Goal: Information Seeking & Learning: Learn about a topic

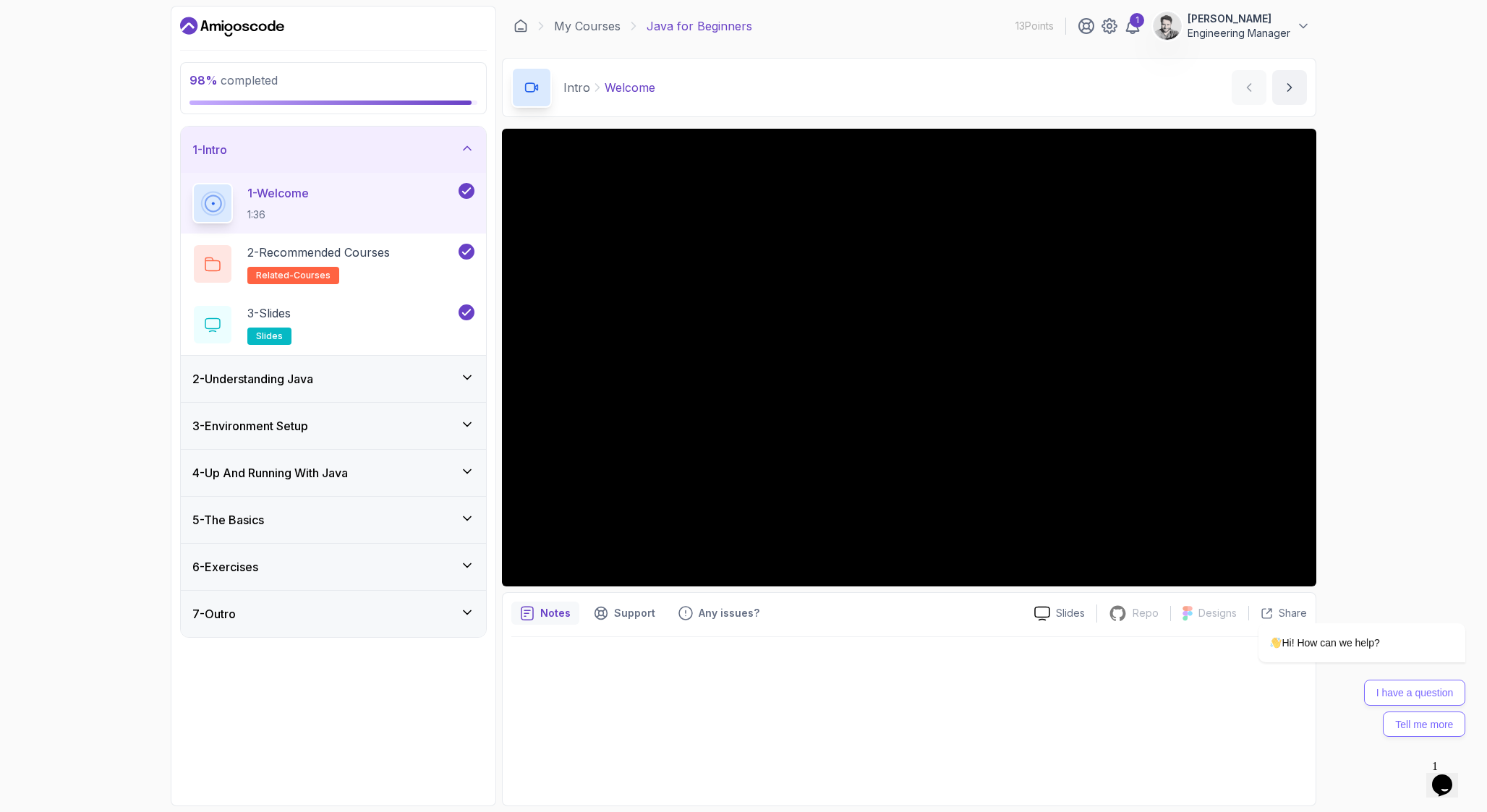
click at [344, 555] on div "6 - Exercises" at bounding box center [333, 567] width 305 height 46
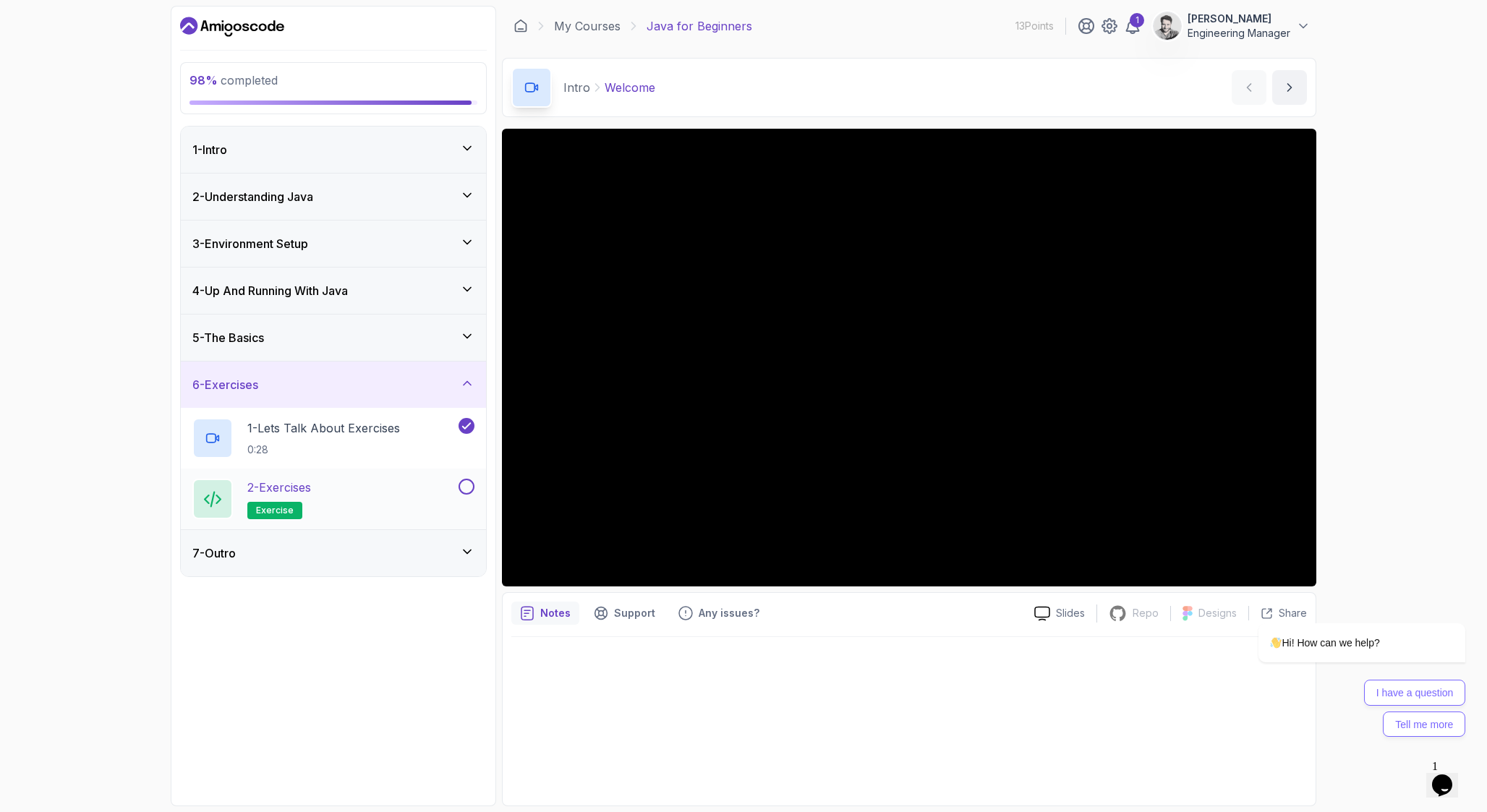
click at [365, 512] on div "2 - Exercises exercise" at bounding box center [323, 499] width 263 height 41
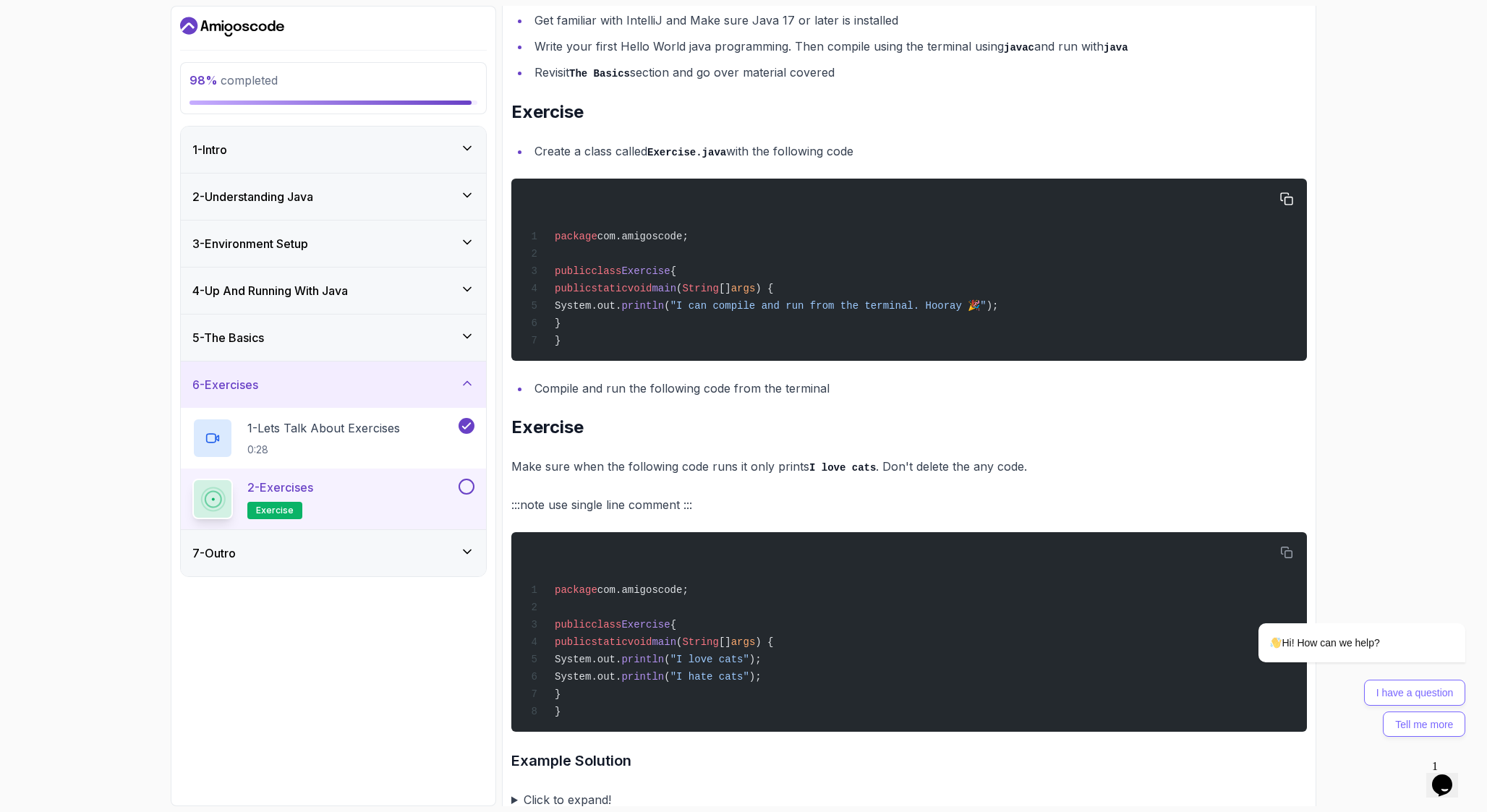
scroll to position [275, 0]
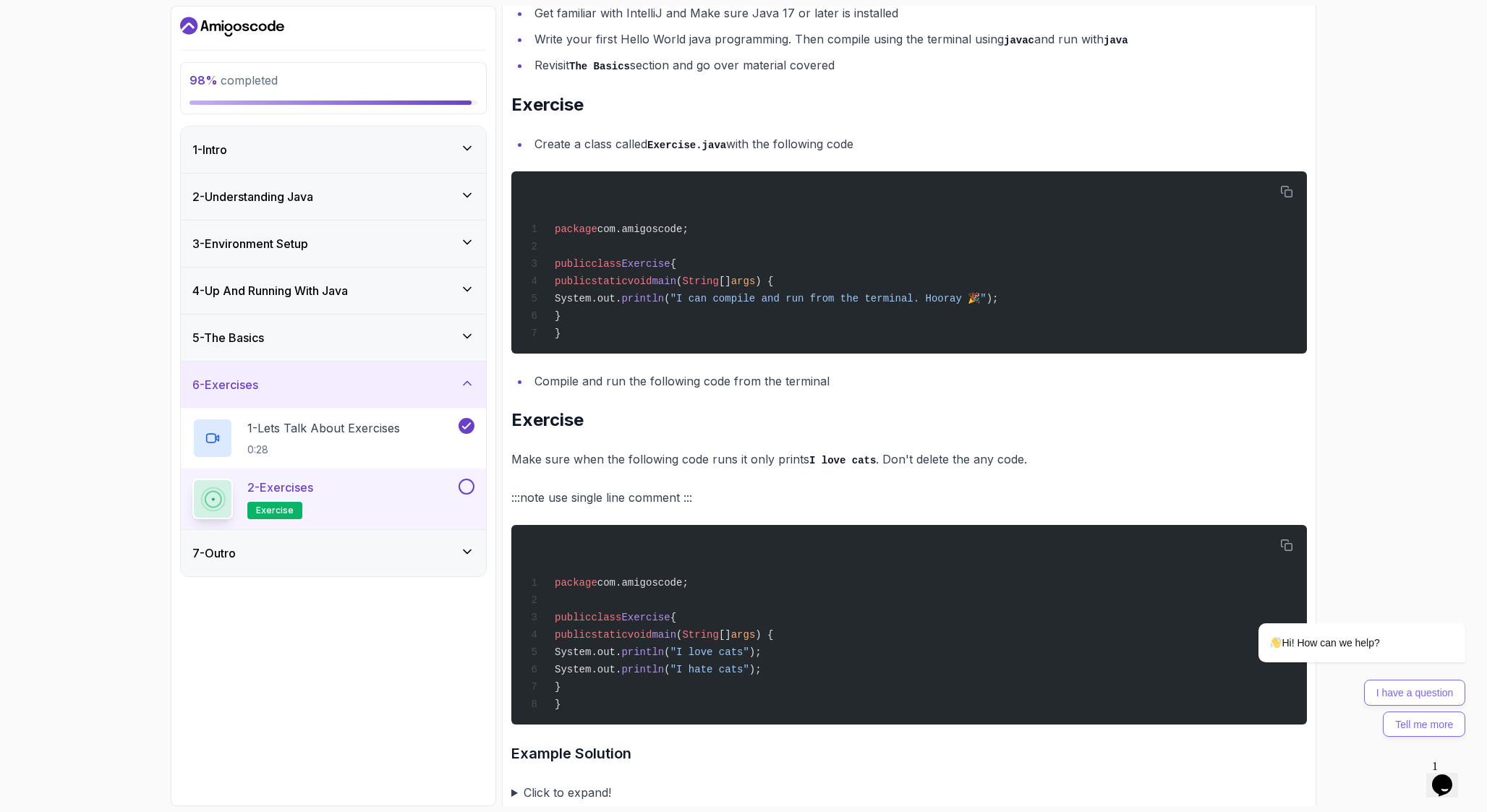
click at [679, 141] on code "Exercise.java" at bounding box center [687, 146] width 79 height 12
copy code "Exercise"
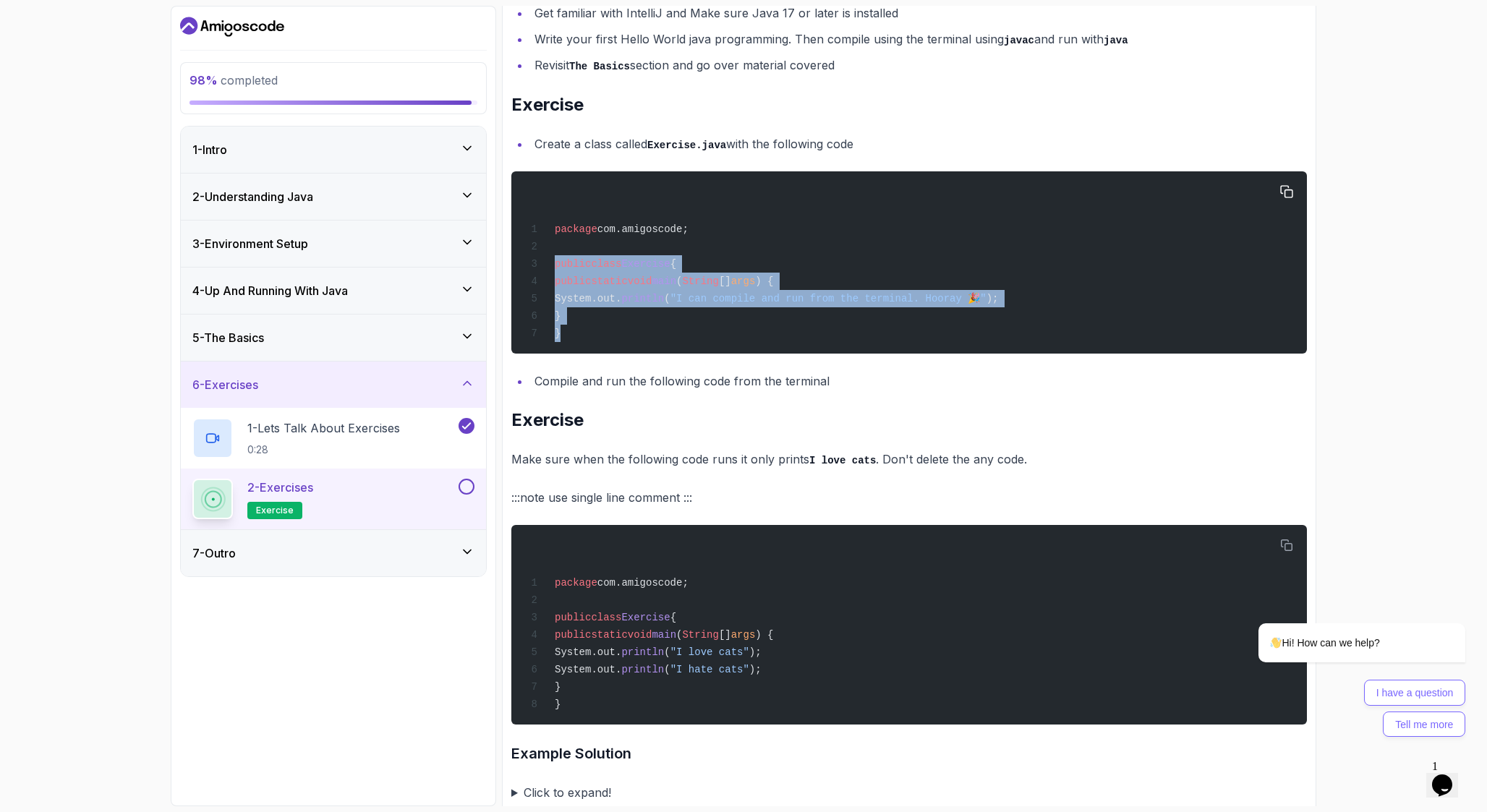
drag, startPoint x: 552, startPoint y: 262, endPoint x: 600, endPoint y: 327, distance: 80.8
click at [600, 328] on div "package com.amigoscode; public class Exercise { public static void main ( Strin…" at bounding box center [909, 262] width 773 height 165
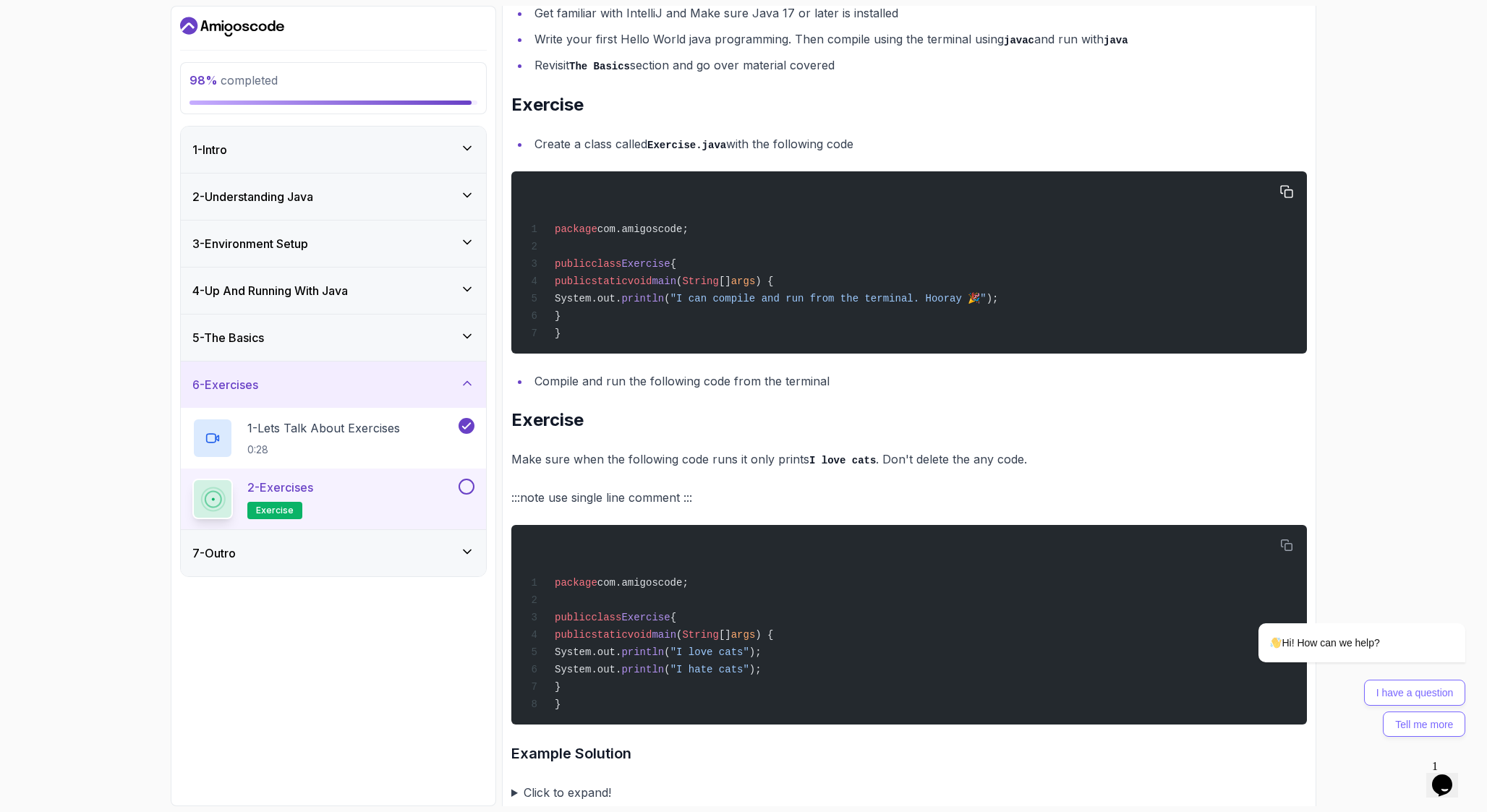
click at [602, 337] on div "package com.amigoscode; public class Exercise { public static void main ( Strin…" at bounding box center [909, 262] width 773 height 165
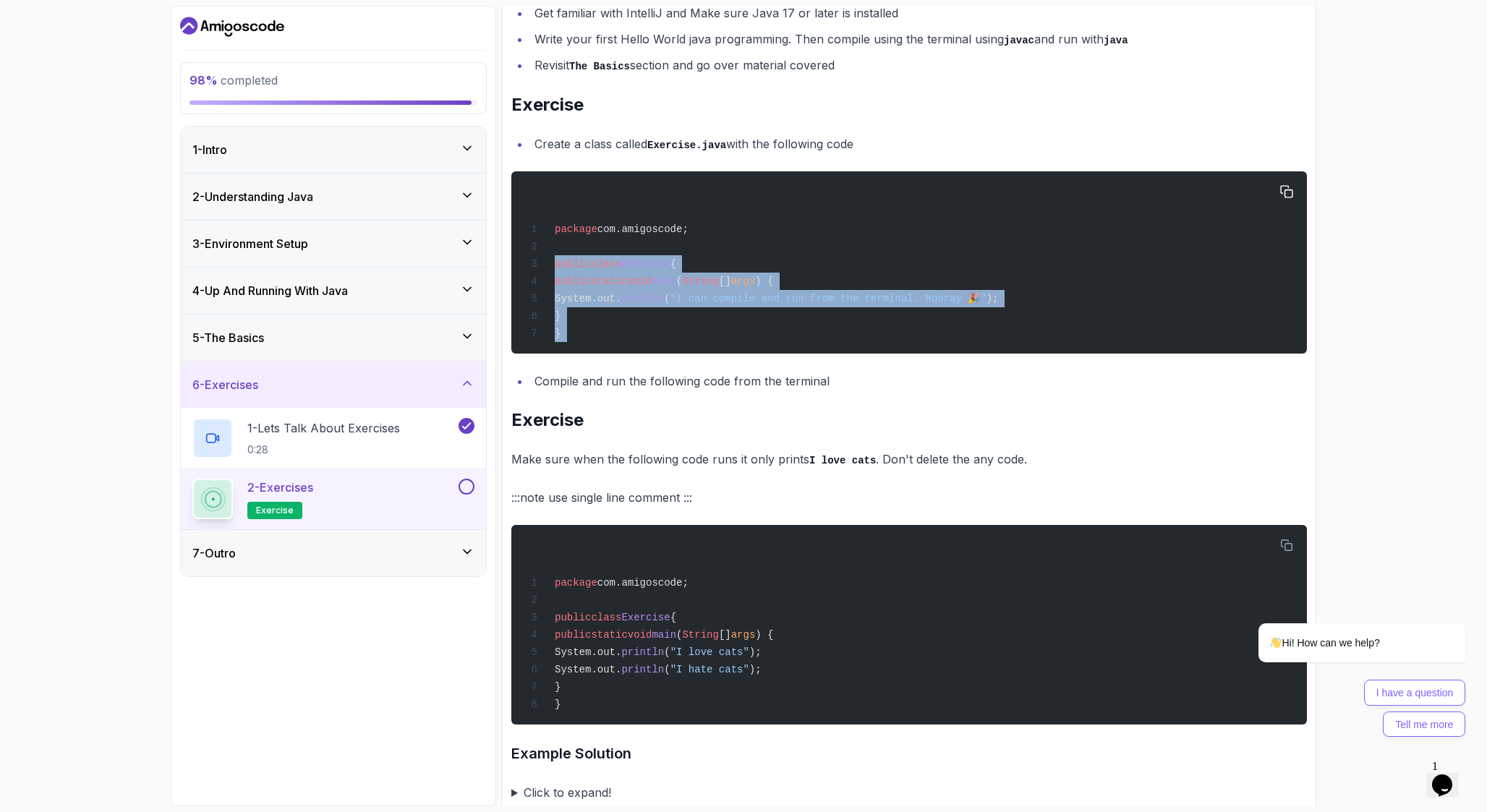
drag, startPoint x: 602, startPoint y: 337, endPoint x: 558, endPoint y: 266, distance: 83.5
click at [558, 266] on div "package com.amigoscode; public class Exercise { public static void main ( Strin…" at bounding box center [909, 262] width 773 height 165
copy div "public class Exercise { public static void main ( String [] args ) { System.out…"
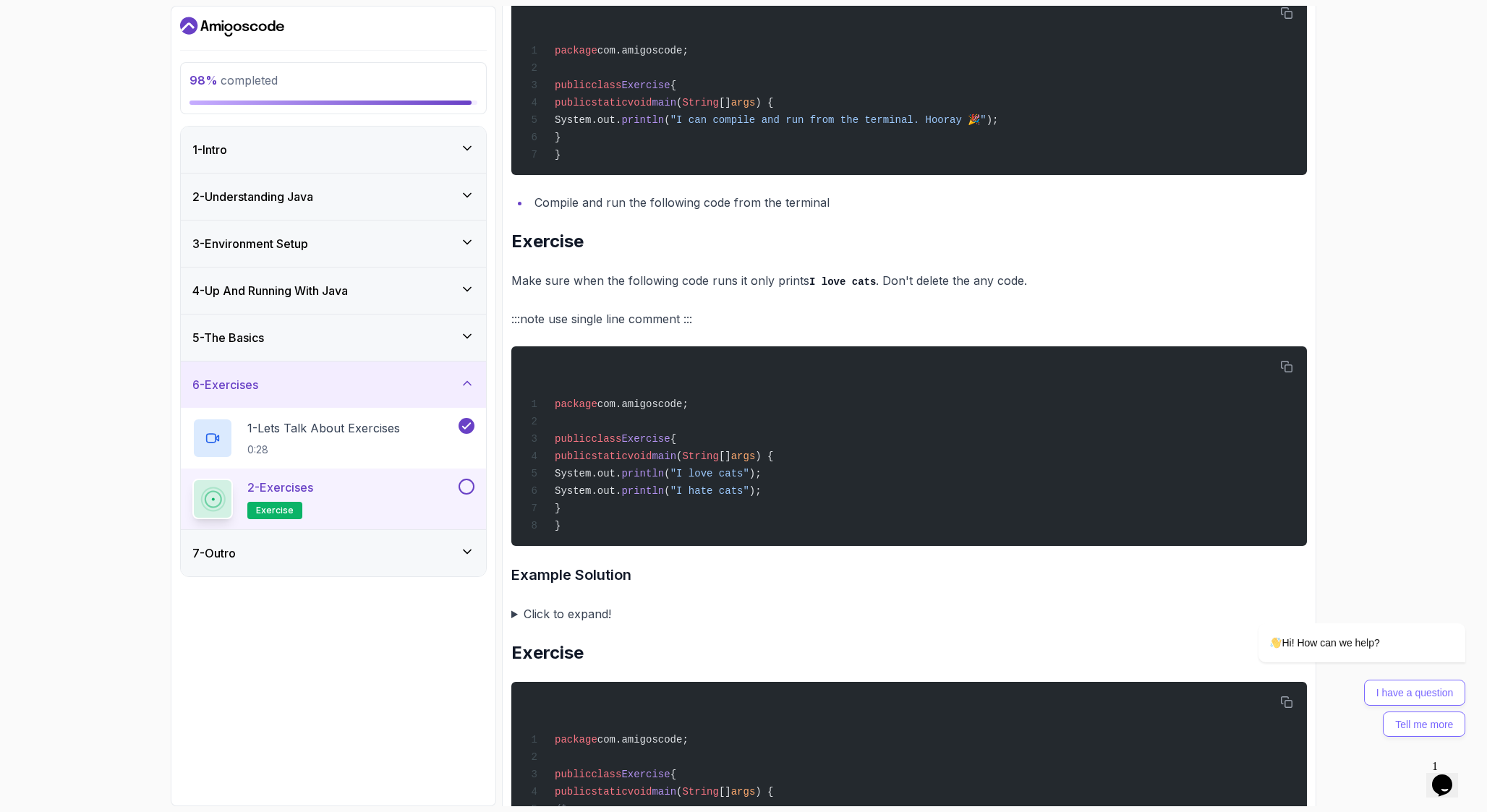
scroll to position [444, 0]
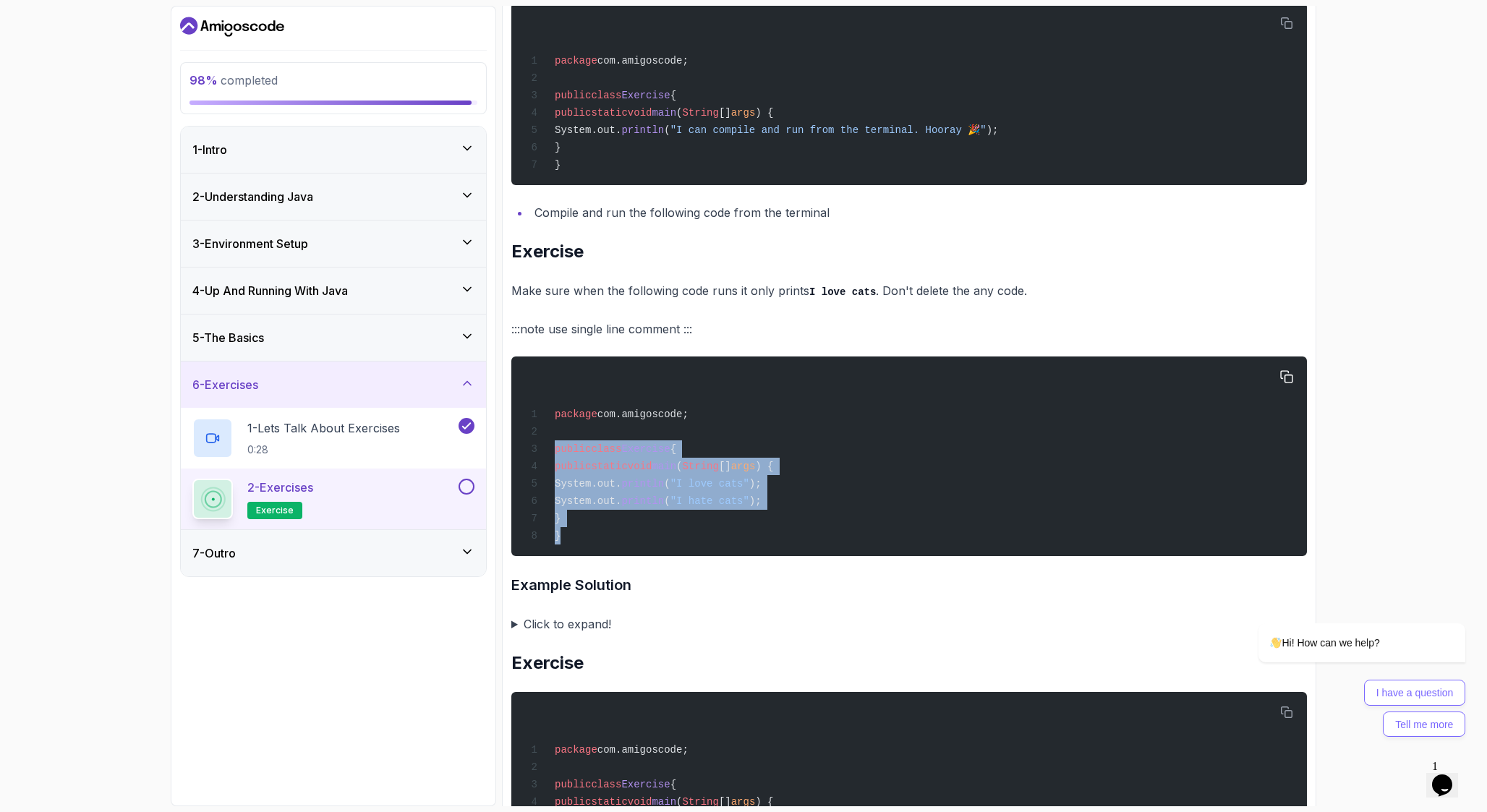
drag, startPoint x: 580, startPoint y: 538, endPoint x: 545, endPoint y: 457, distance: 88.2
click at [545, 456] on div "package com.amigoscode; public class Exercise { public static void main ( Strin…" at bounding box center [909, 456] width 773 height 182
copy code "public class Exercise { public static void main ( String [] args ) { System.out…"
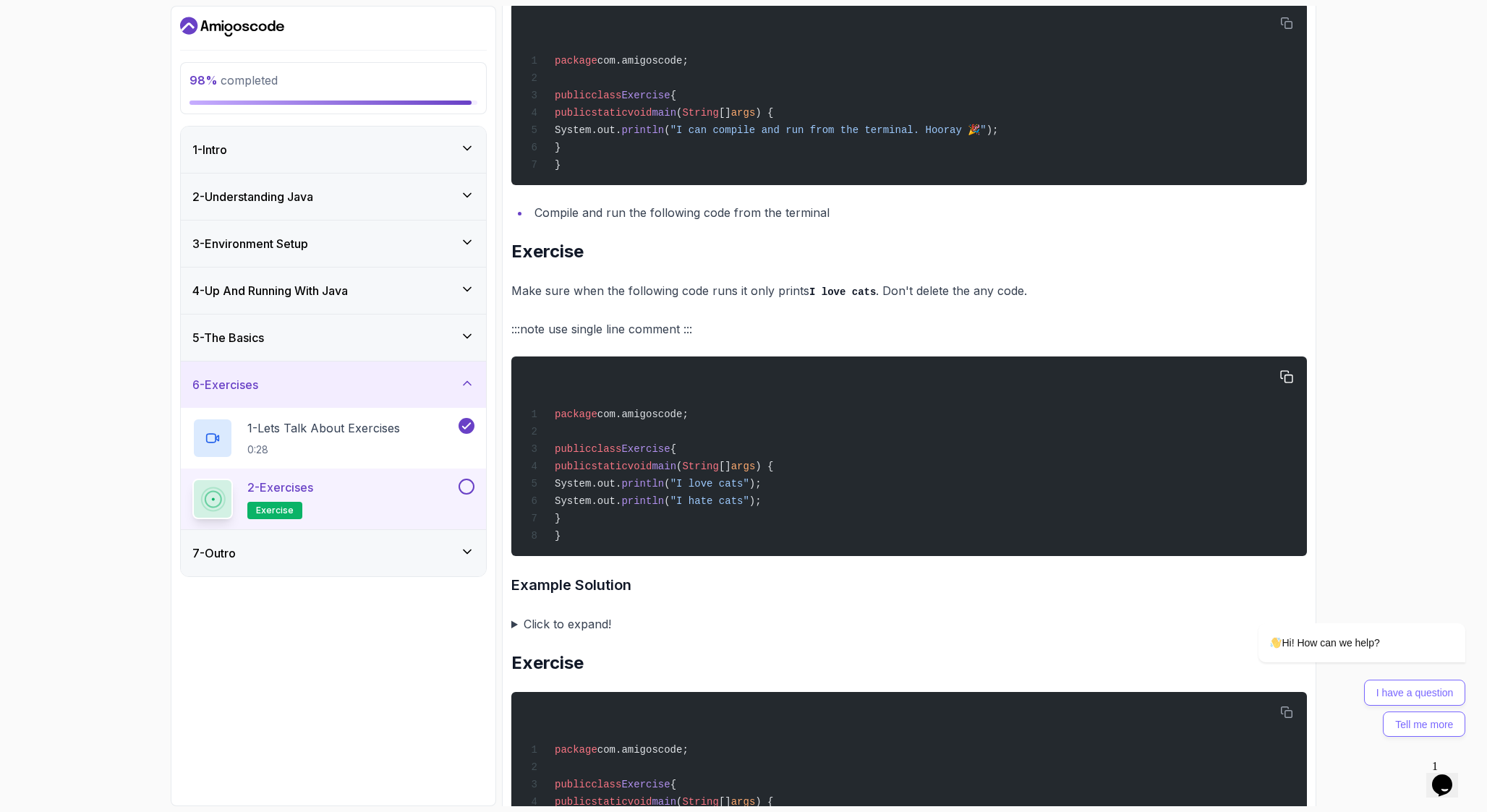
click at [673, 515] on div "package com.amigoscode; public class Exercise { public static void main ( Strin…" at bounding box center [909, 456] width 773 height 182
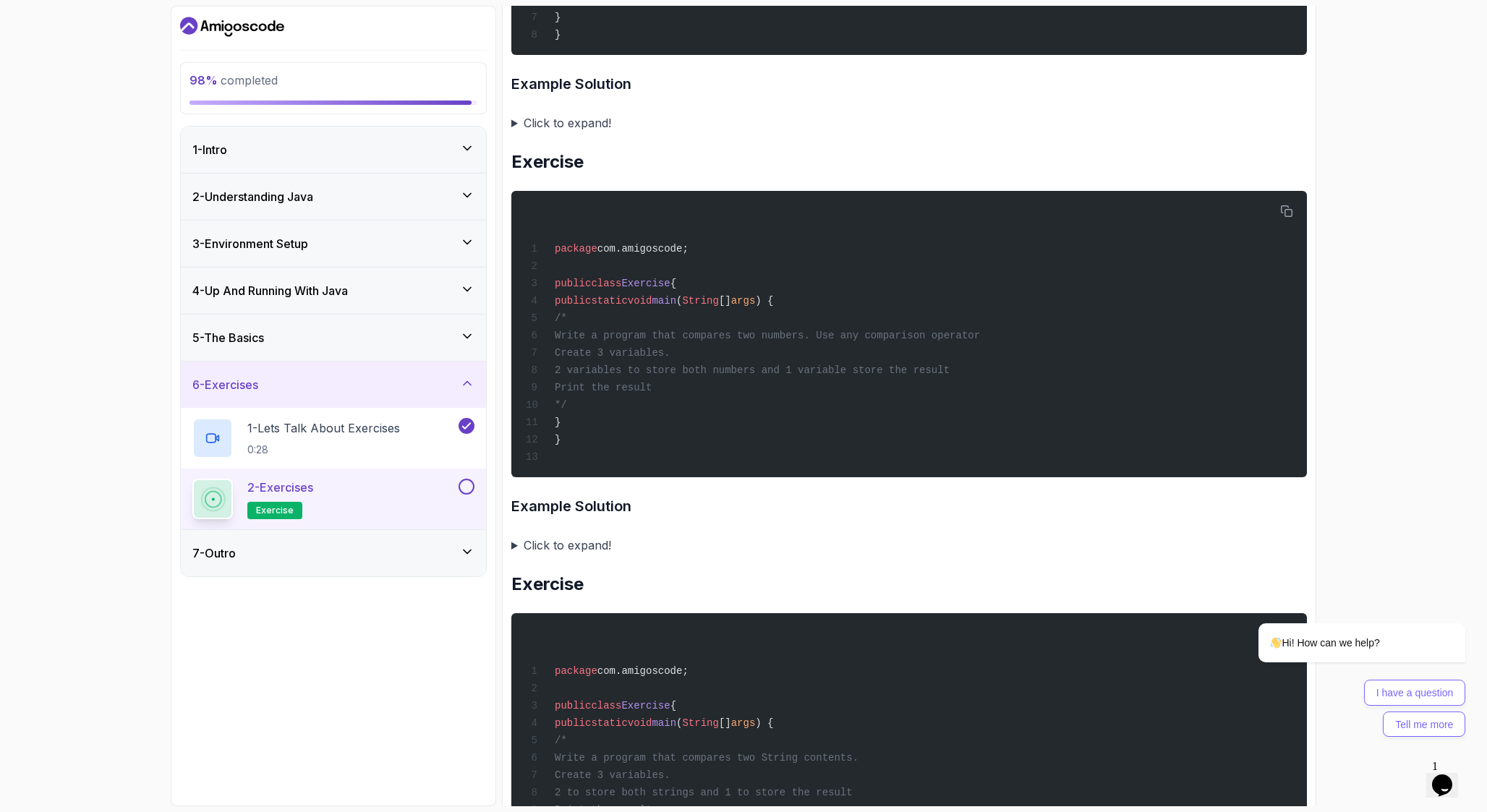
scroll to position [954, 0]
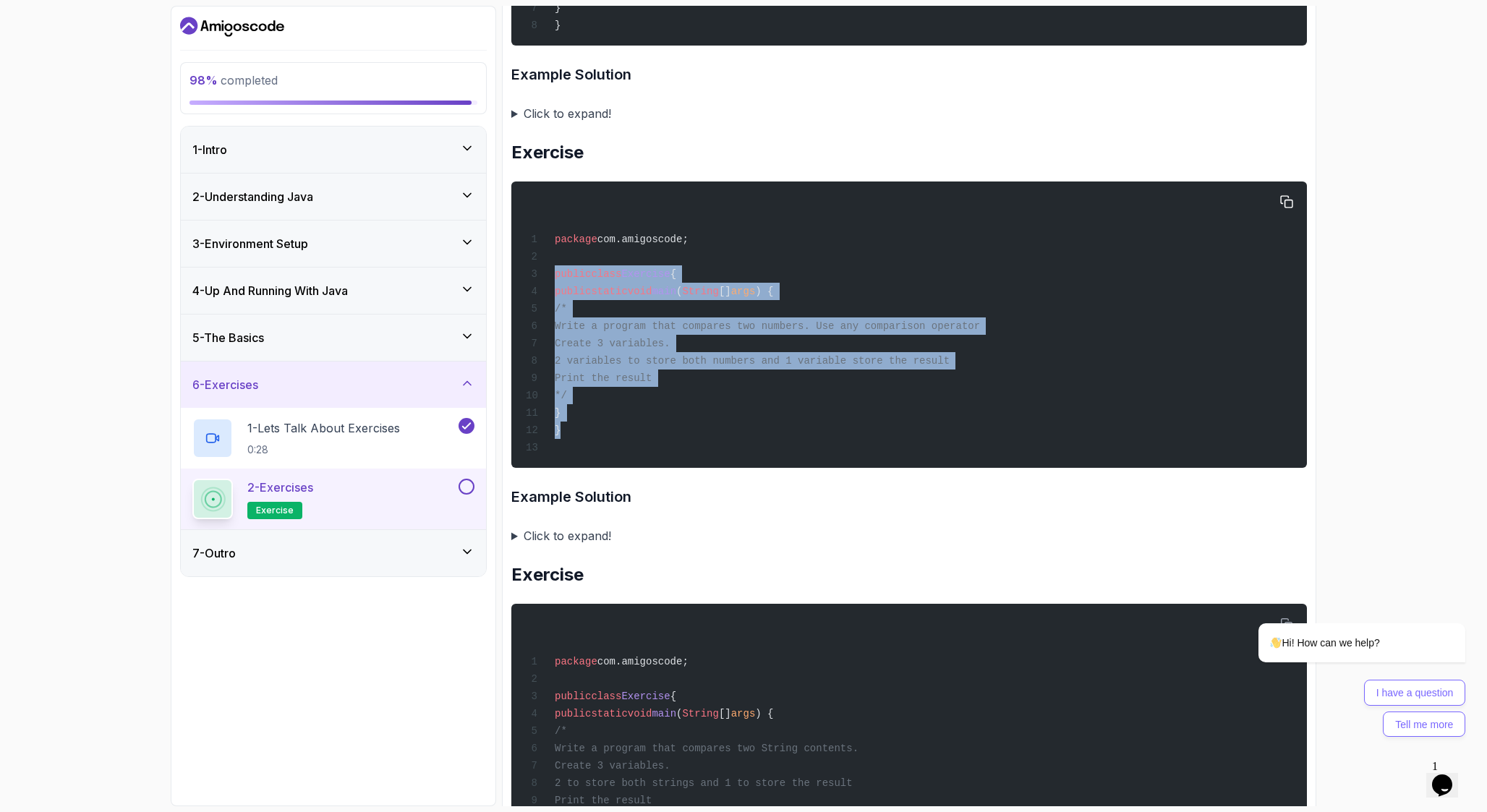
drag, startPoint x: 553, startPoint y: 283, endPoint x: 589, endPoint y: 445, distance: 166.0
click at [589, 445] on div "package com.amigoscode; public class Exercise { public static void main ( Strin…" at bounding box center [909, 324] width 773 height 269
copy code "public class Exercise { public static void main ( String [] args ) { /* Write a…"
click at [608, 435] on div "package com.amigoscode; public class Exercise { public static void main ( Strin…" at bounding box center [909, 324] width 773 height 269
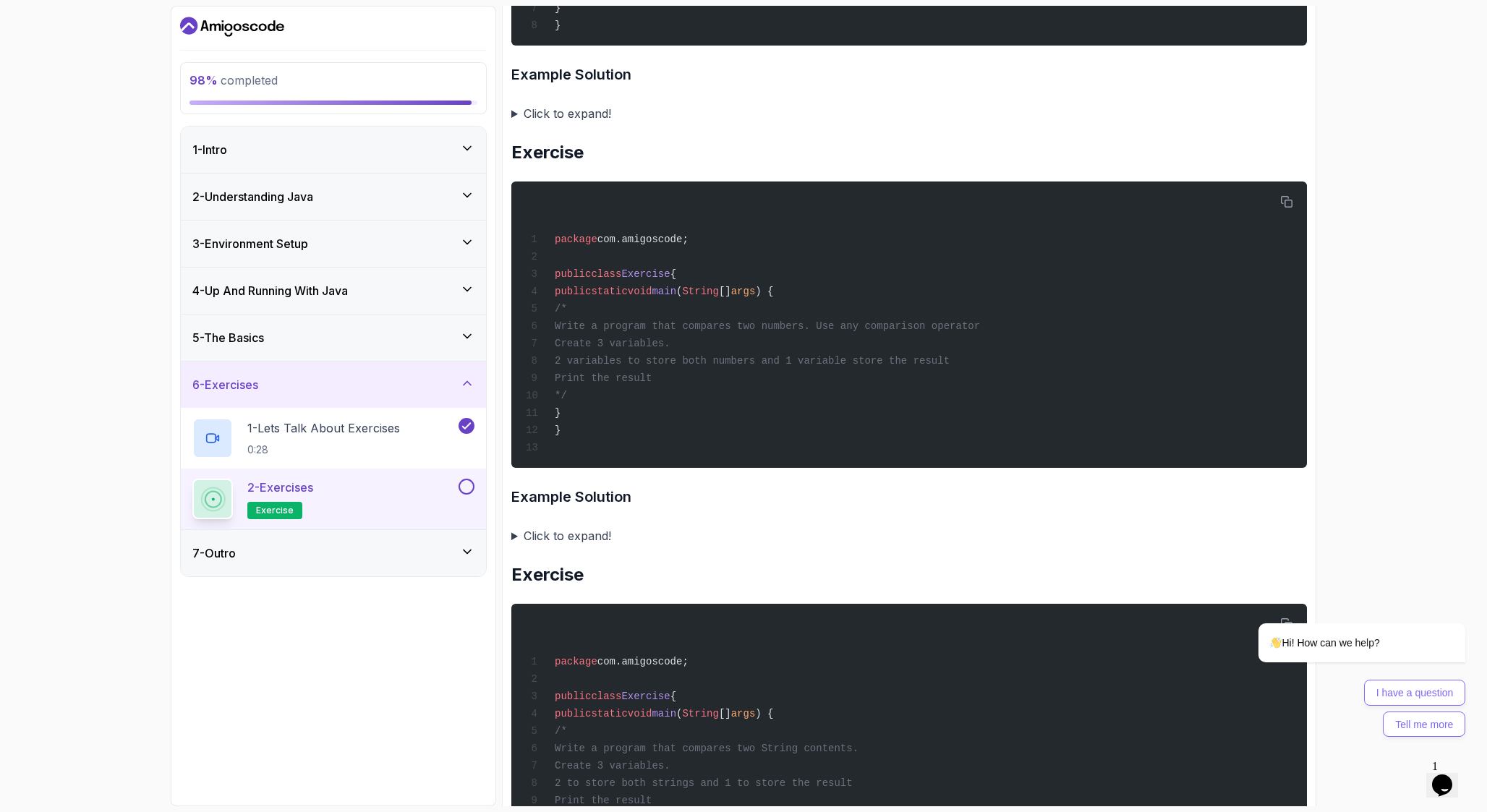
click at [558, 546] on summary "Click to expand!" at bounding box center [908, 536] width 795 height 20
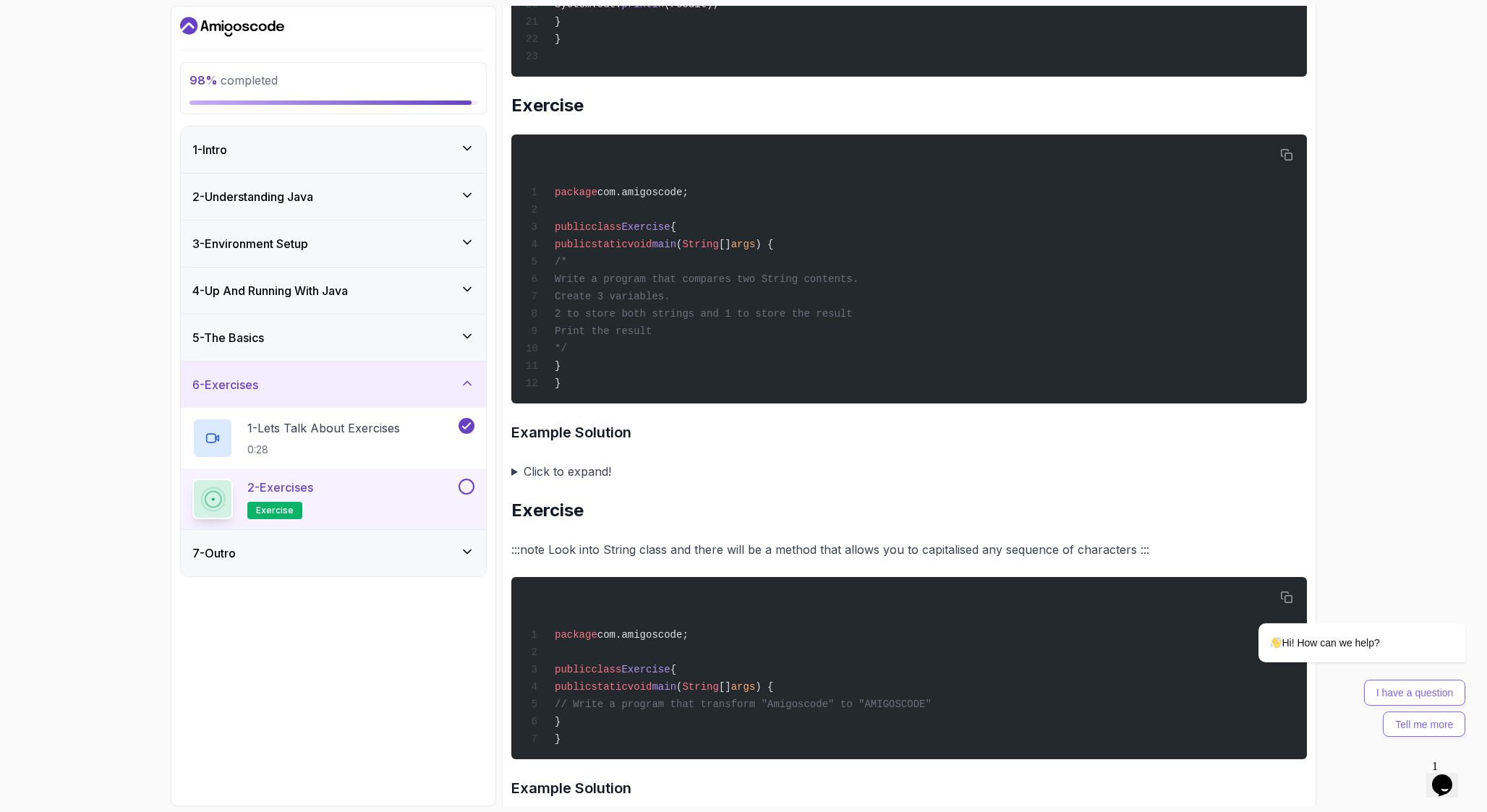
scroll to position [1906, 0]
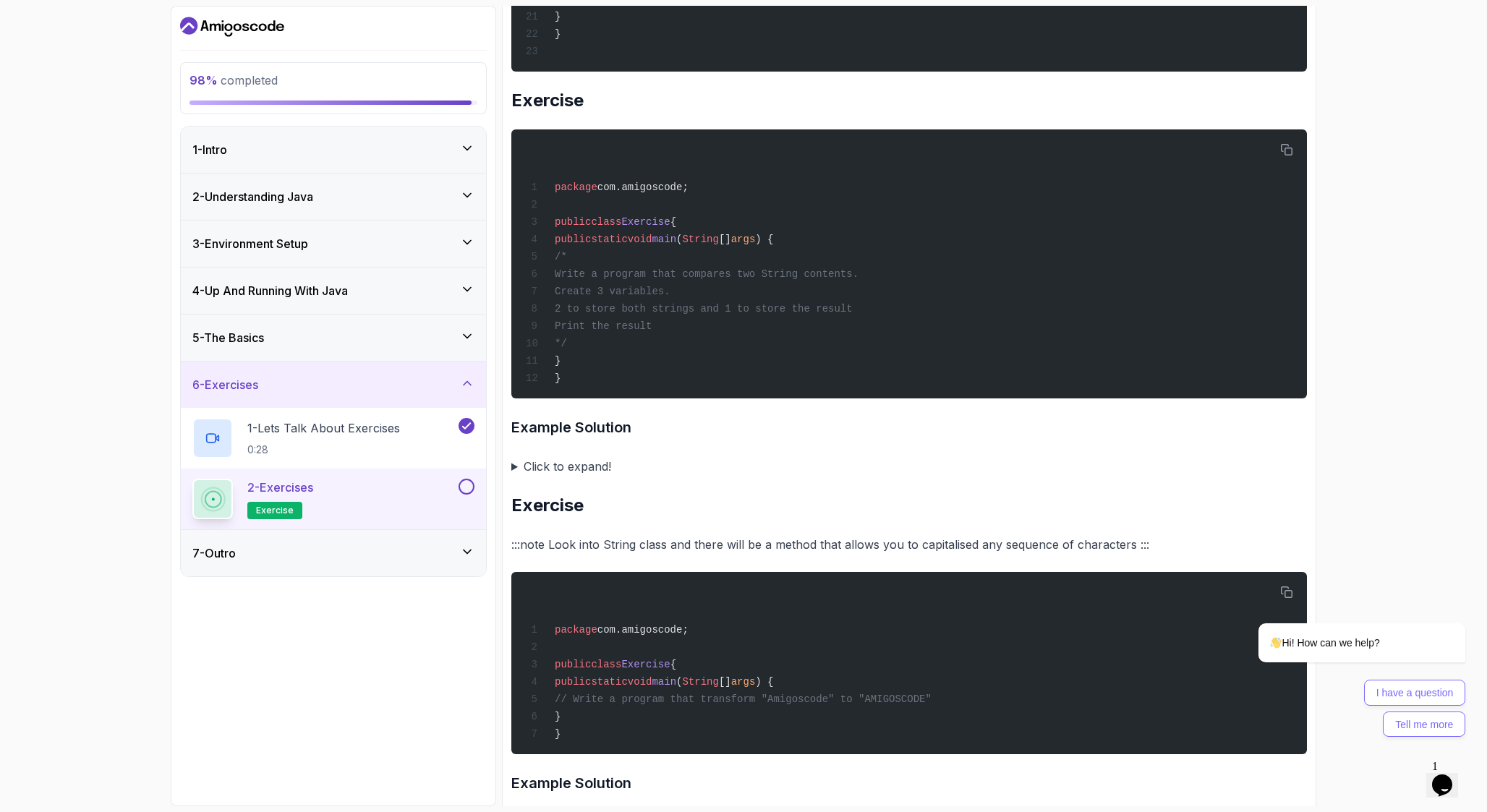
click at [560, 528] on div "~6 min read Exercises Get familiar with IntelliJ and Make sure Java 17 or later…" at bounding box center [908, 173] width 795 height 3771
click at [552, 476] on summary "Click to expand!" at bounding box center [908, 467] width 795 height 20
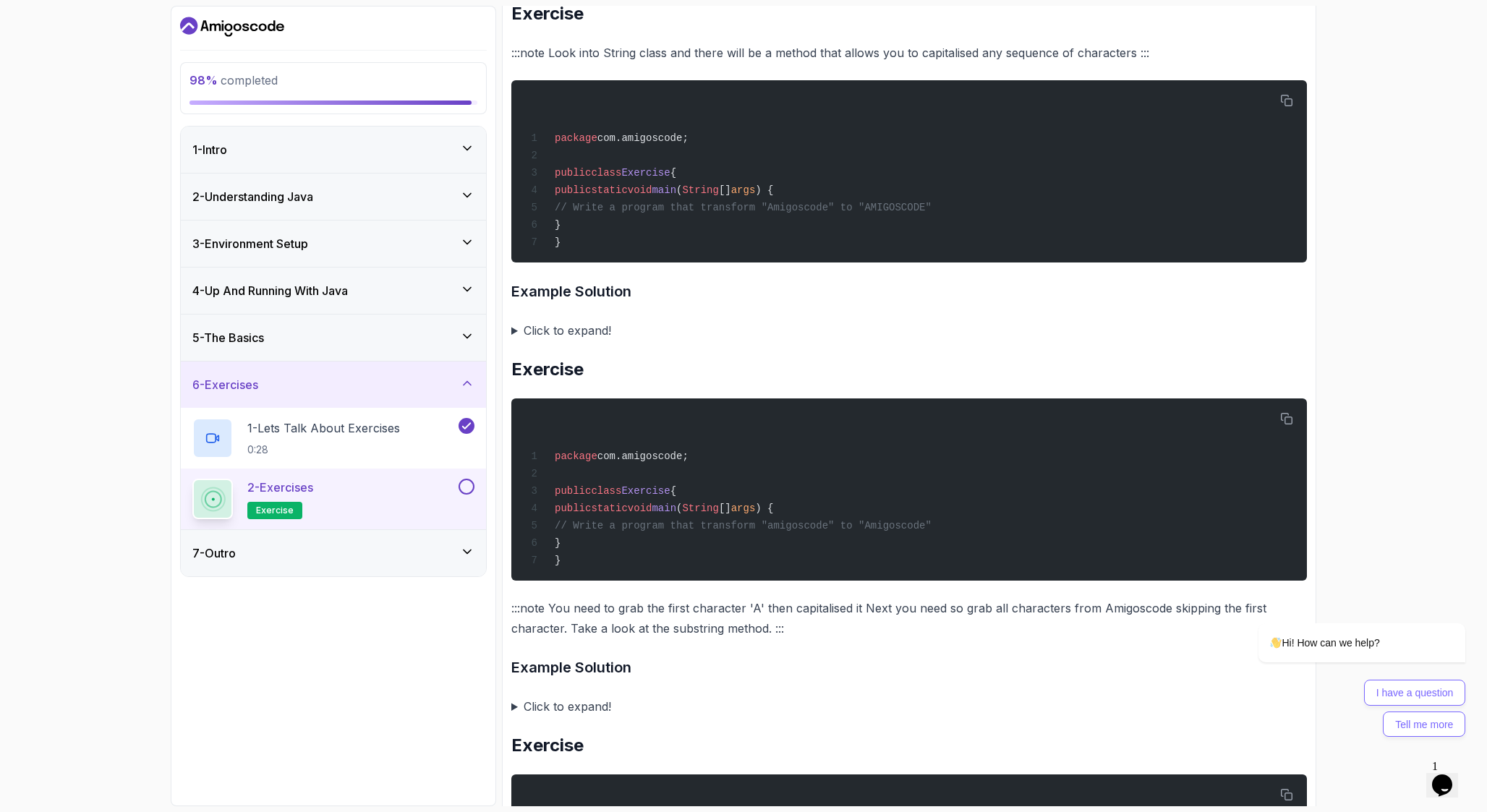
scroll to position [2846, 0]
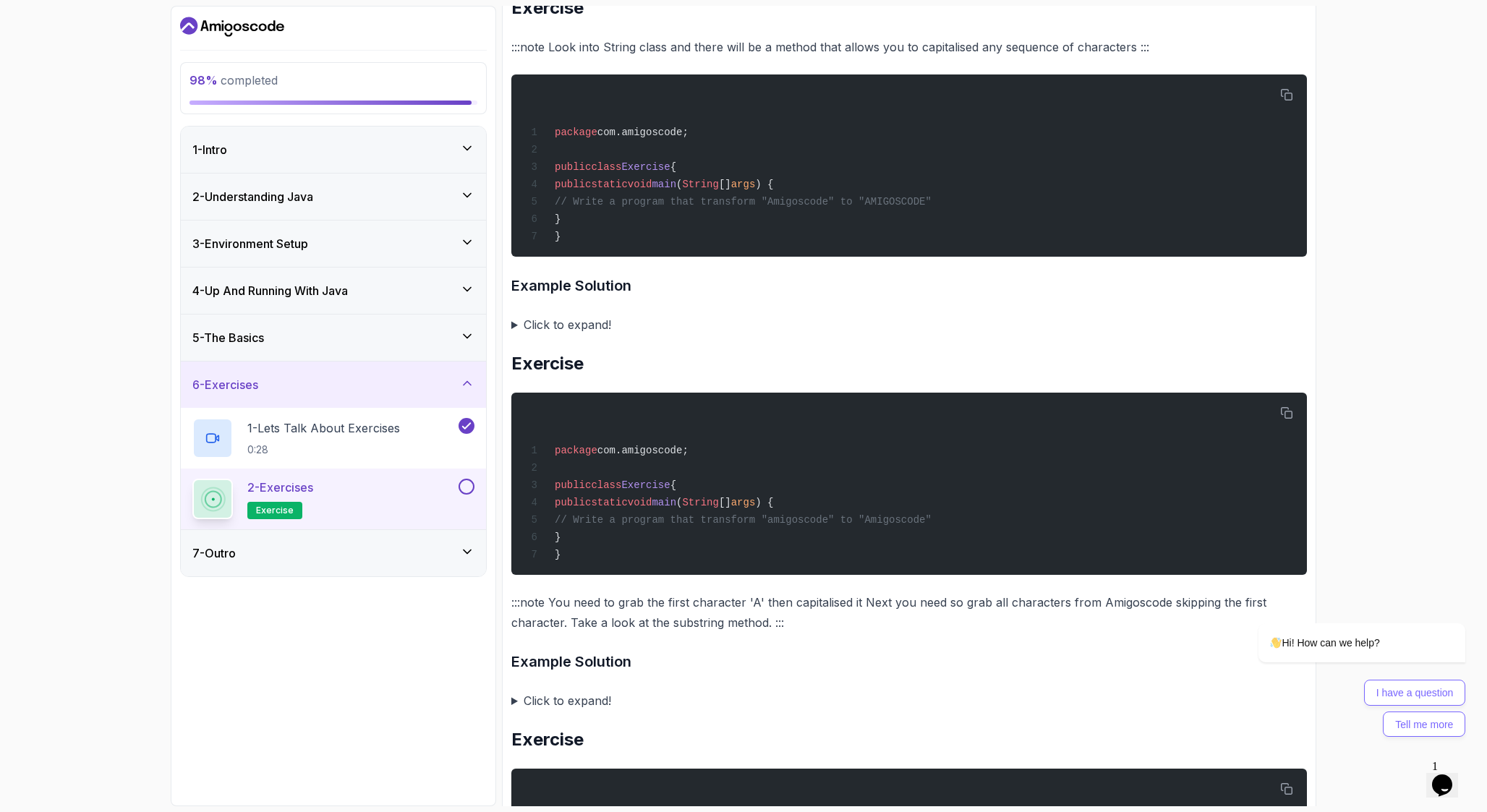
click at [526, 335] on summary "Click to expand!" at bounding box center [908, 325] width 795 height 20
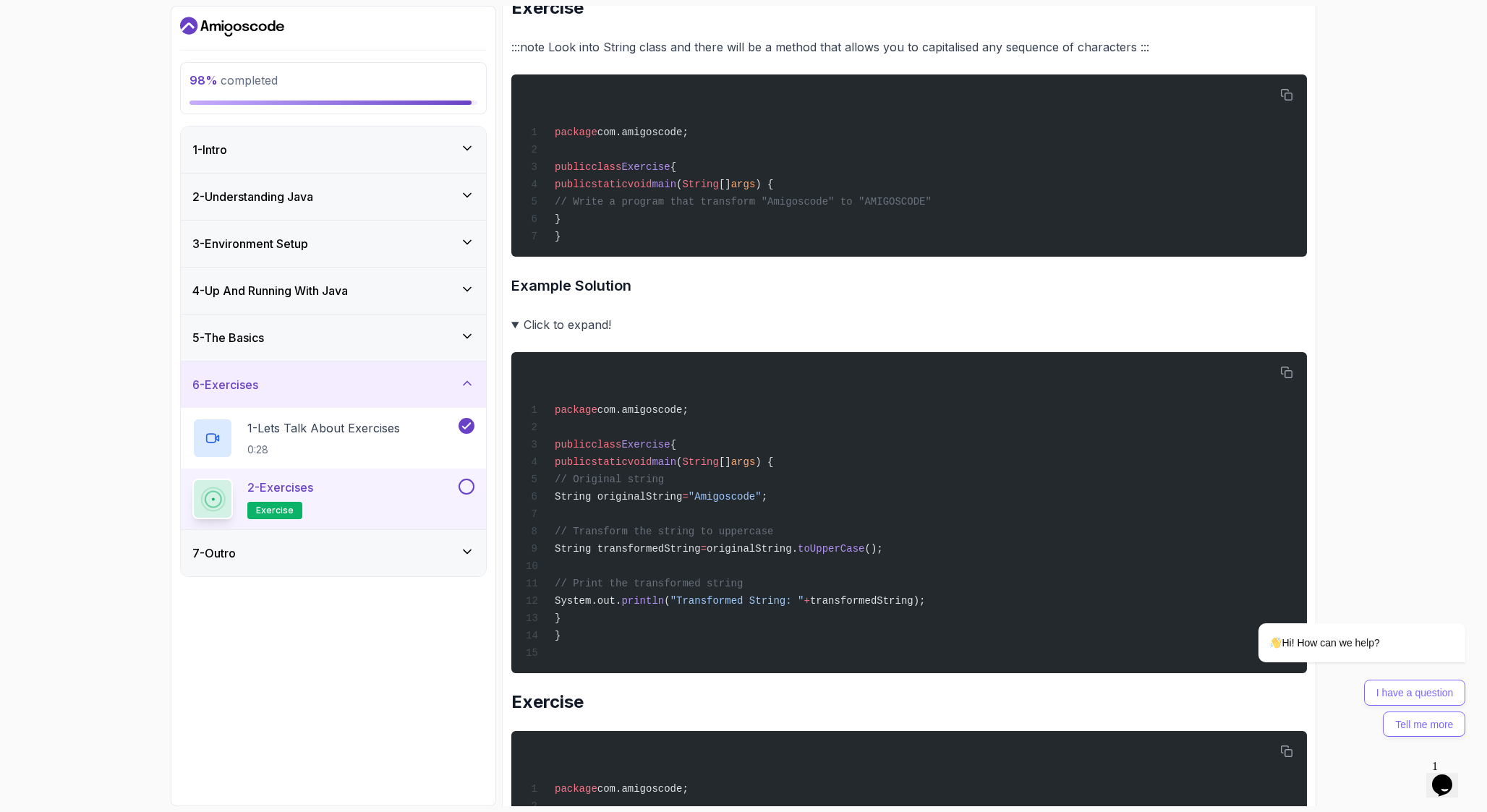
click at [526, 335] on summary "Click to expand!" at bounding box center [908, 325] width 795 height 20
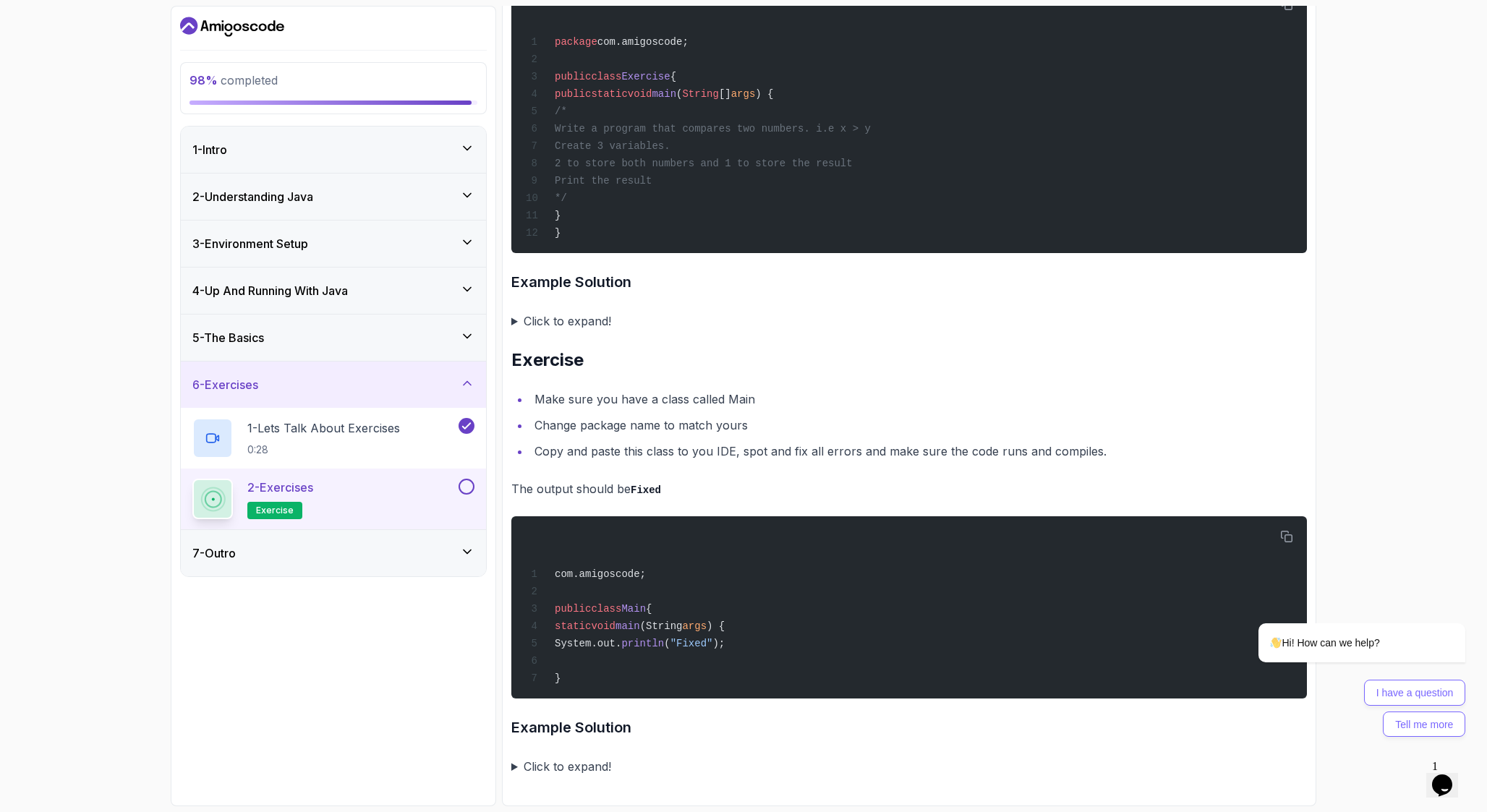
scroll to position [3696, 0]
click at [467, 487] on button at bounding box center [467, 486] width 16 height 16
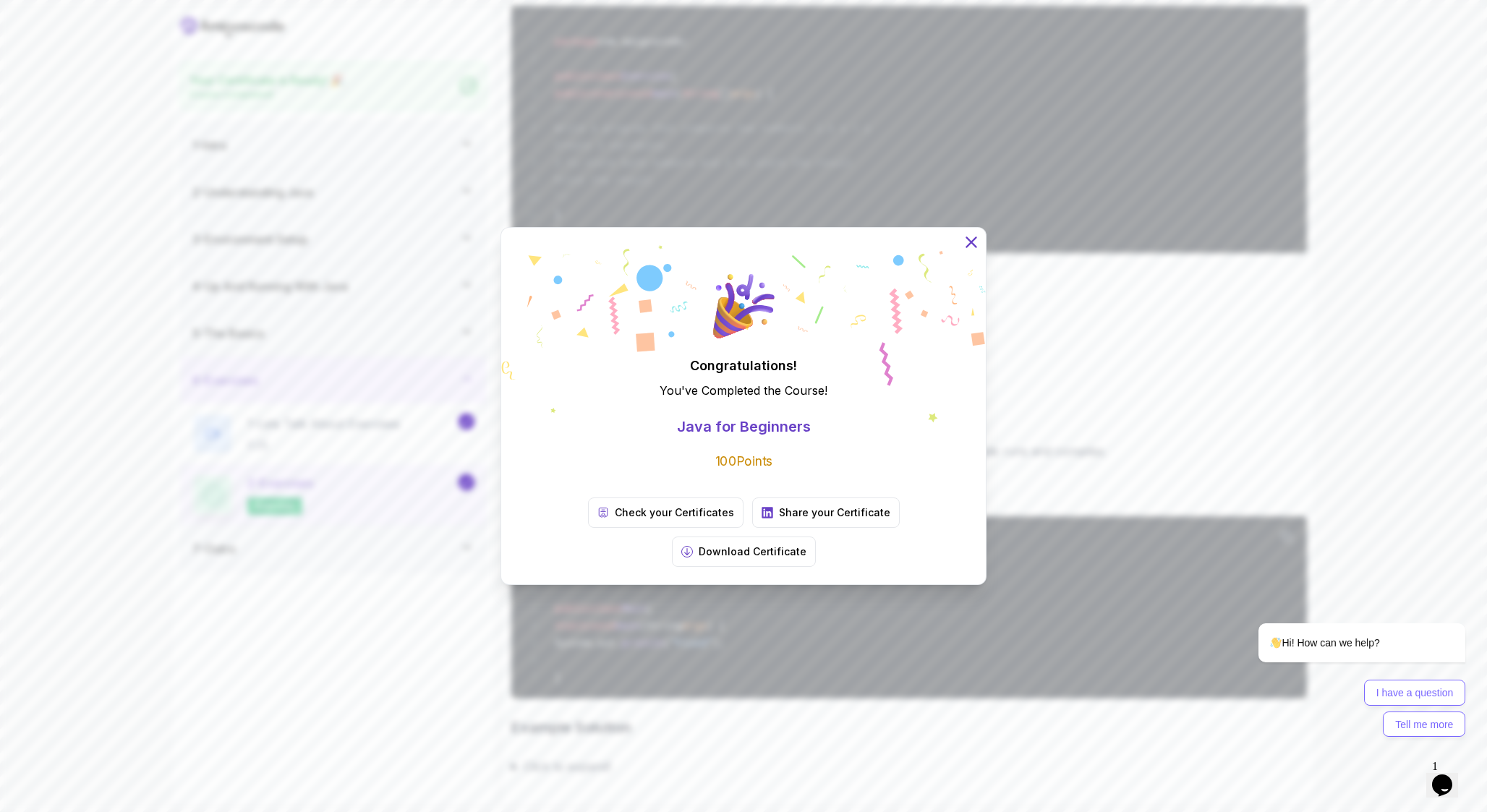
click at [974, 252] on icon at bounding box center [972, 242] width 19 height 19
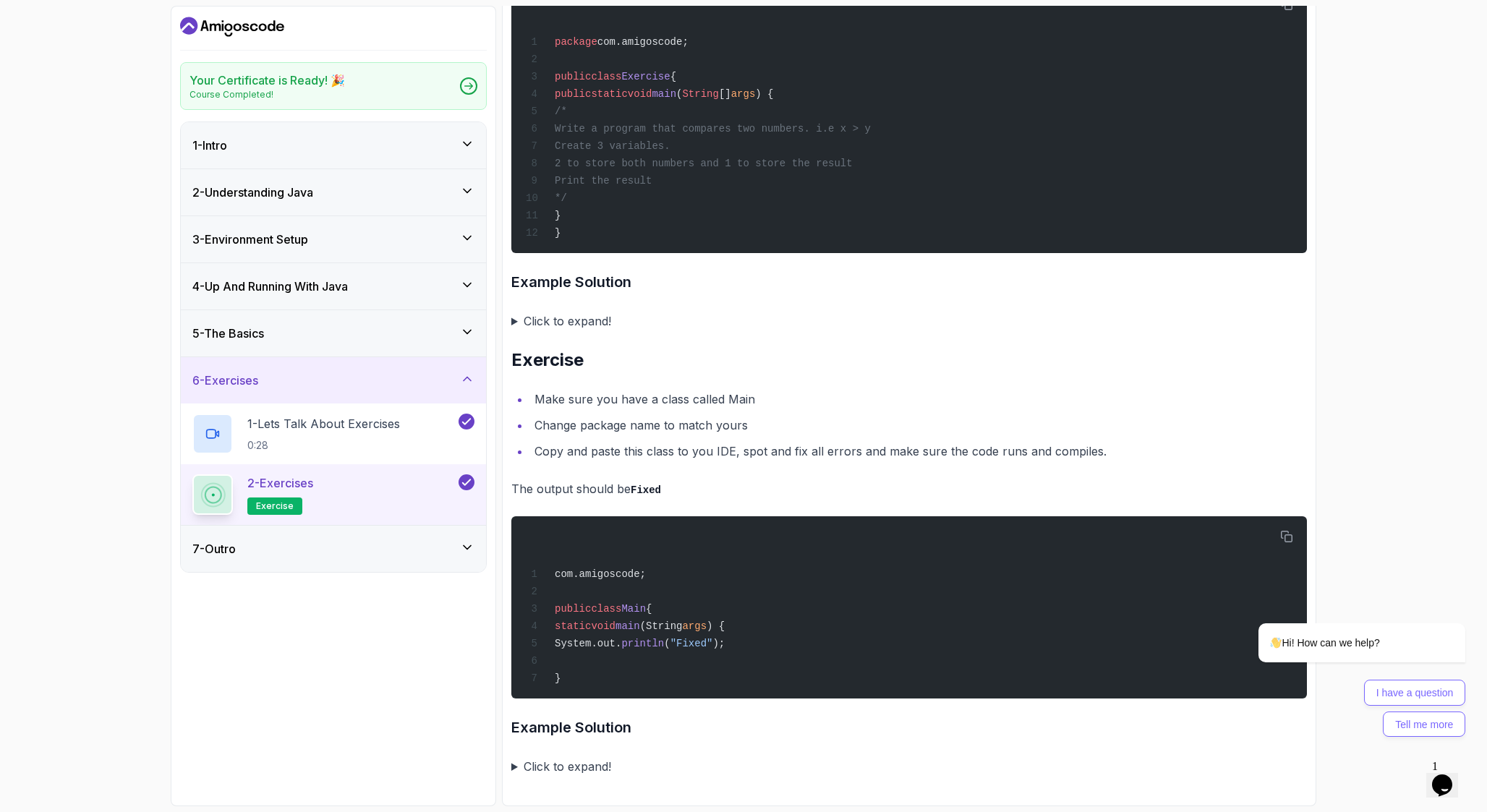
click at [219, 34] on icon "Dashboard" at bounding box center [232, 27] width 104 height 23
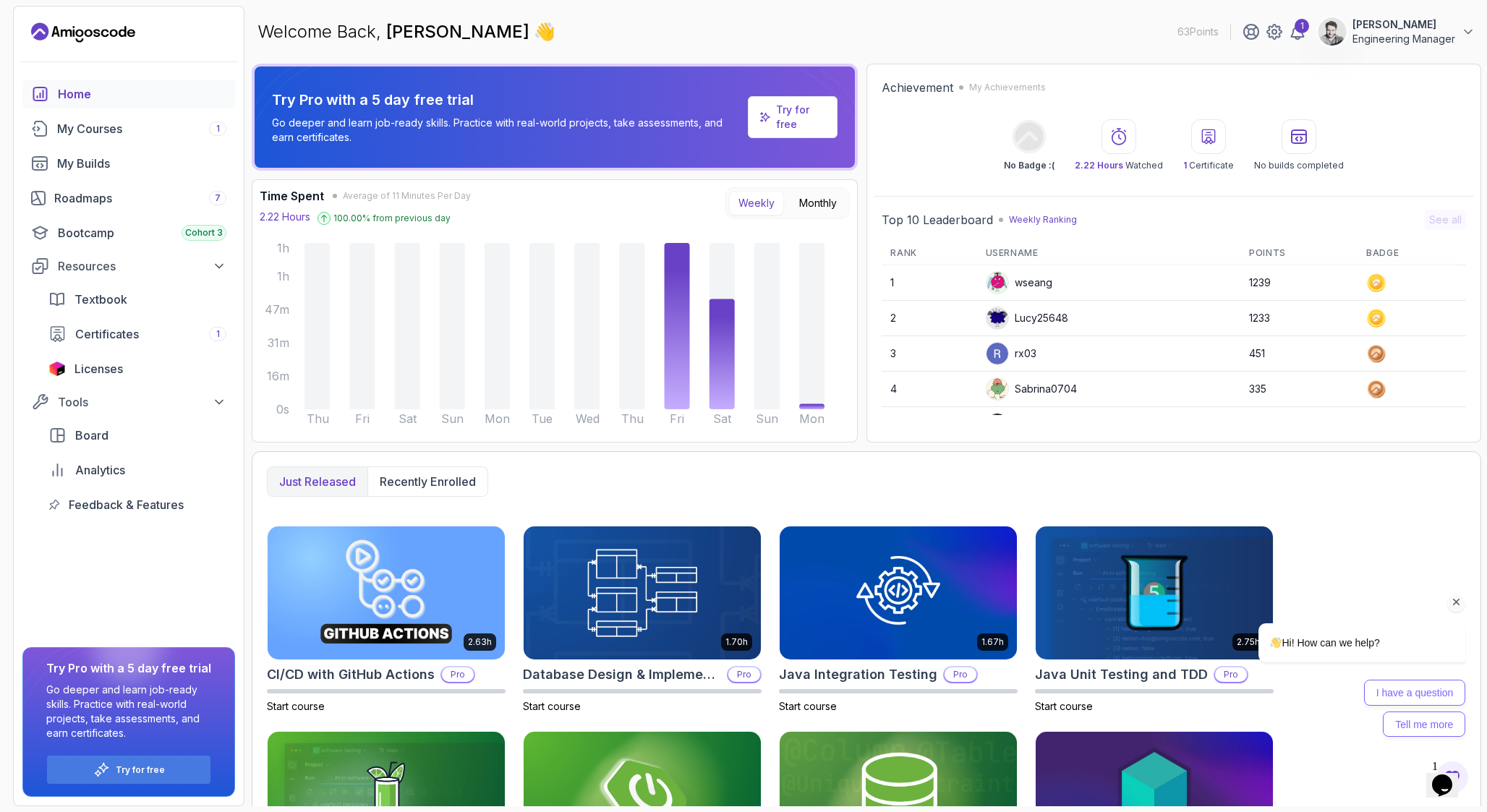
click at [1459, 604] on icon "Chat attention grabber" at bounding box center [1457, 602] width 13 height 13
click at [136, 207] on link "Roadmaps 7" at bounding box center [128, 198] width 212 height 29
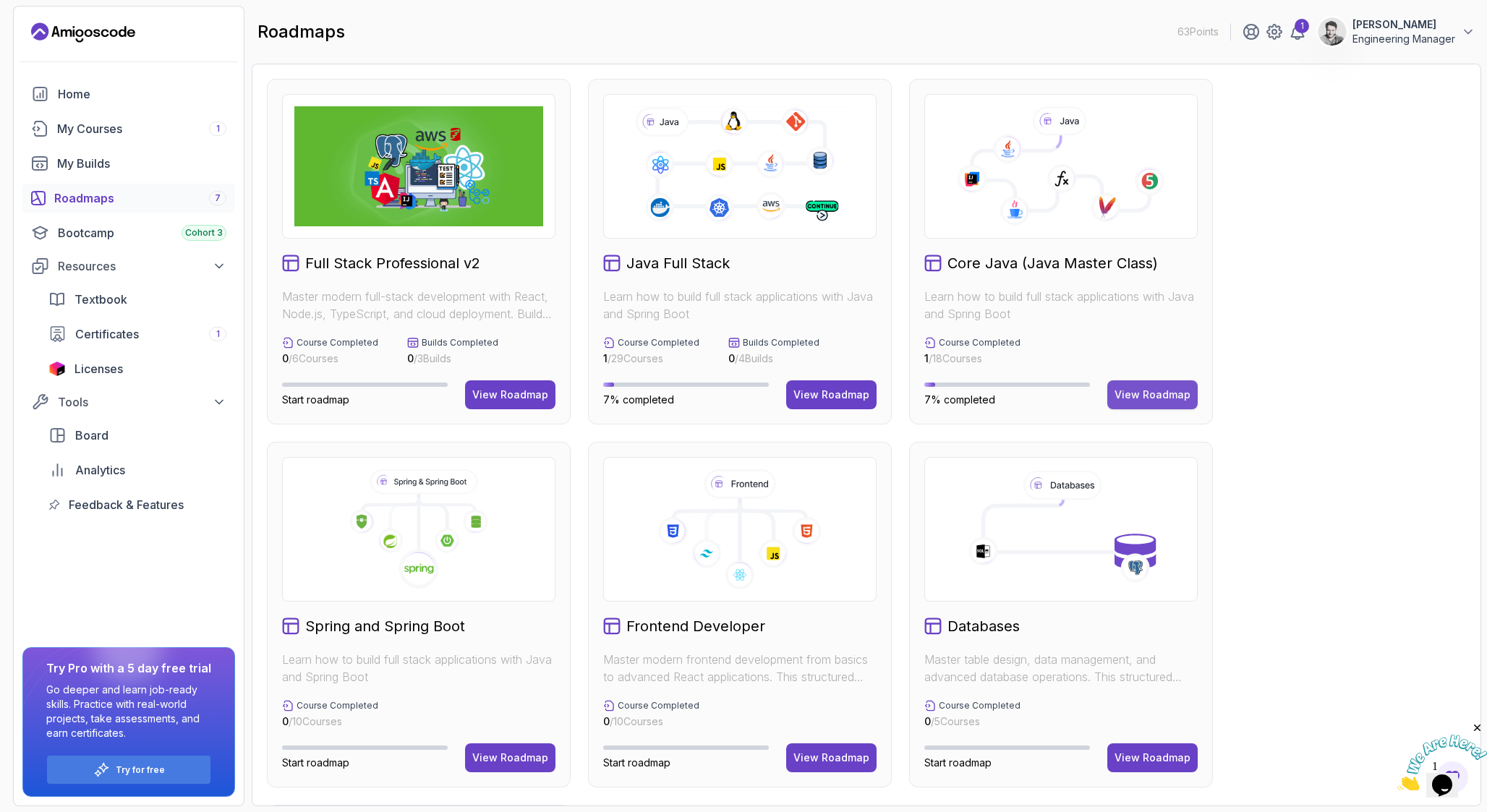
click at [1166, 399] on div "View Roadmap" at bounding box center [1152, 395] width 76 height 14
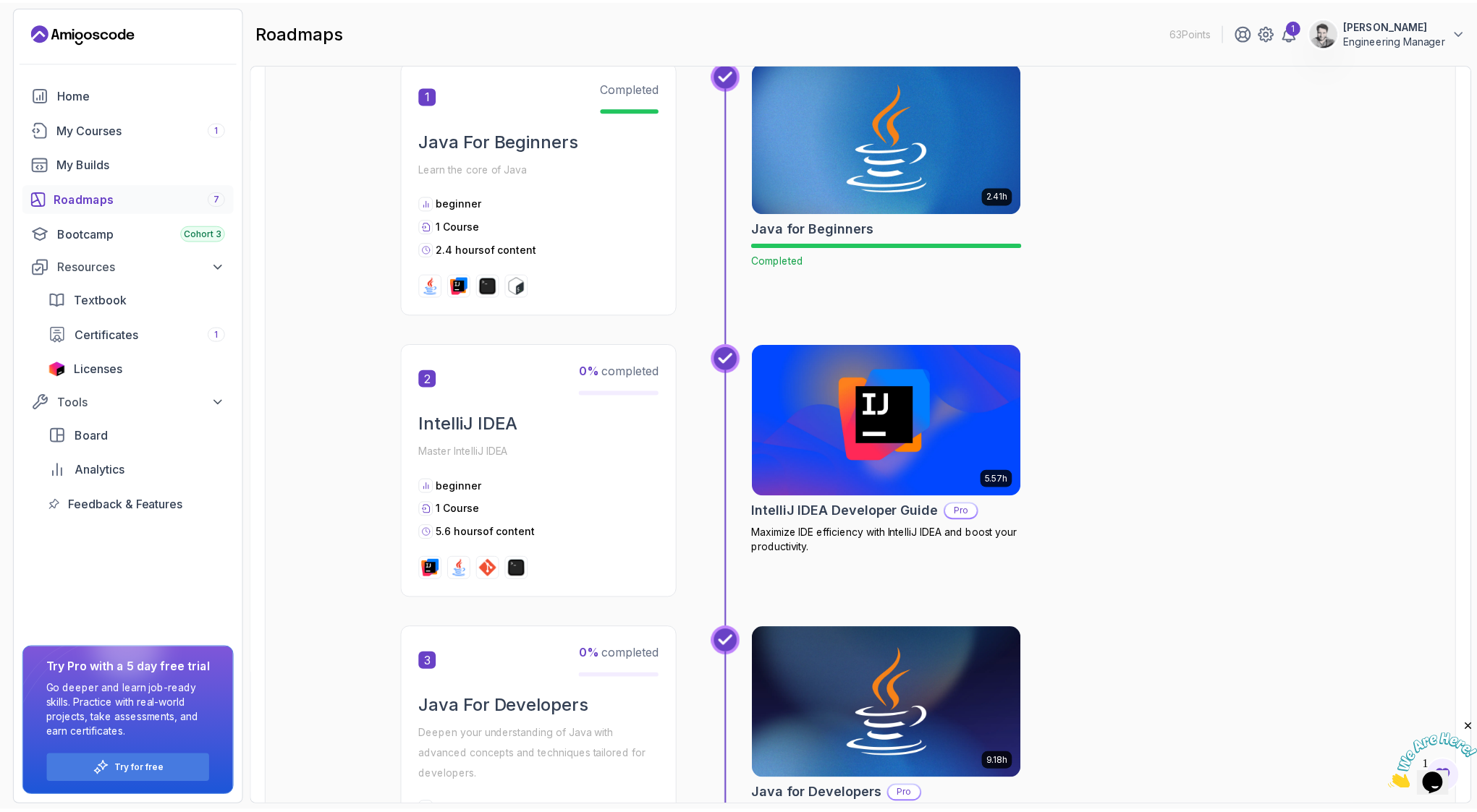
scroll to position [365, 0]
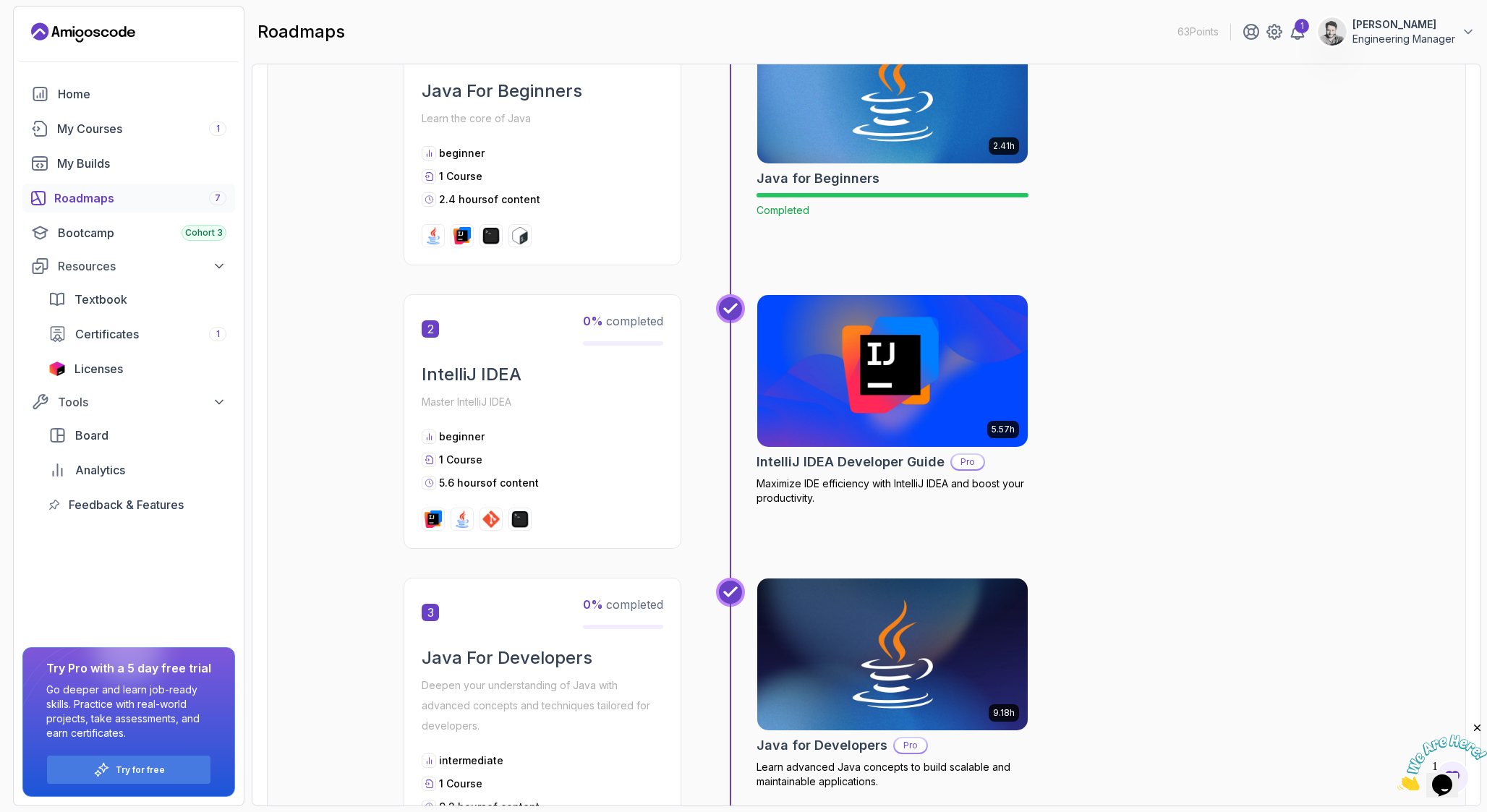
click at [946, 413] on img at bounding box center [893, 370] width 284 height 159
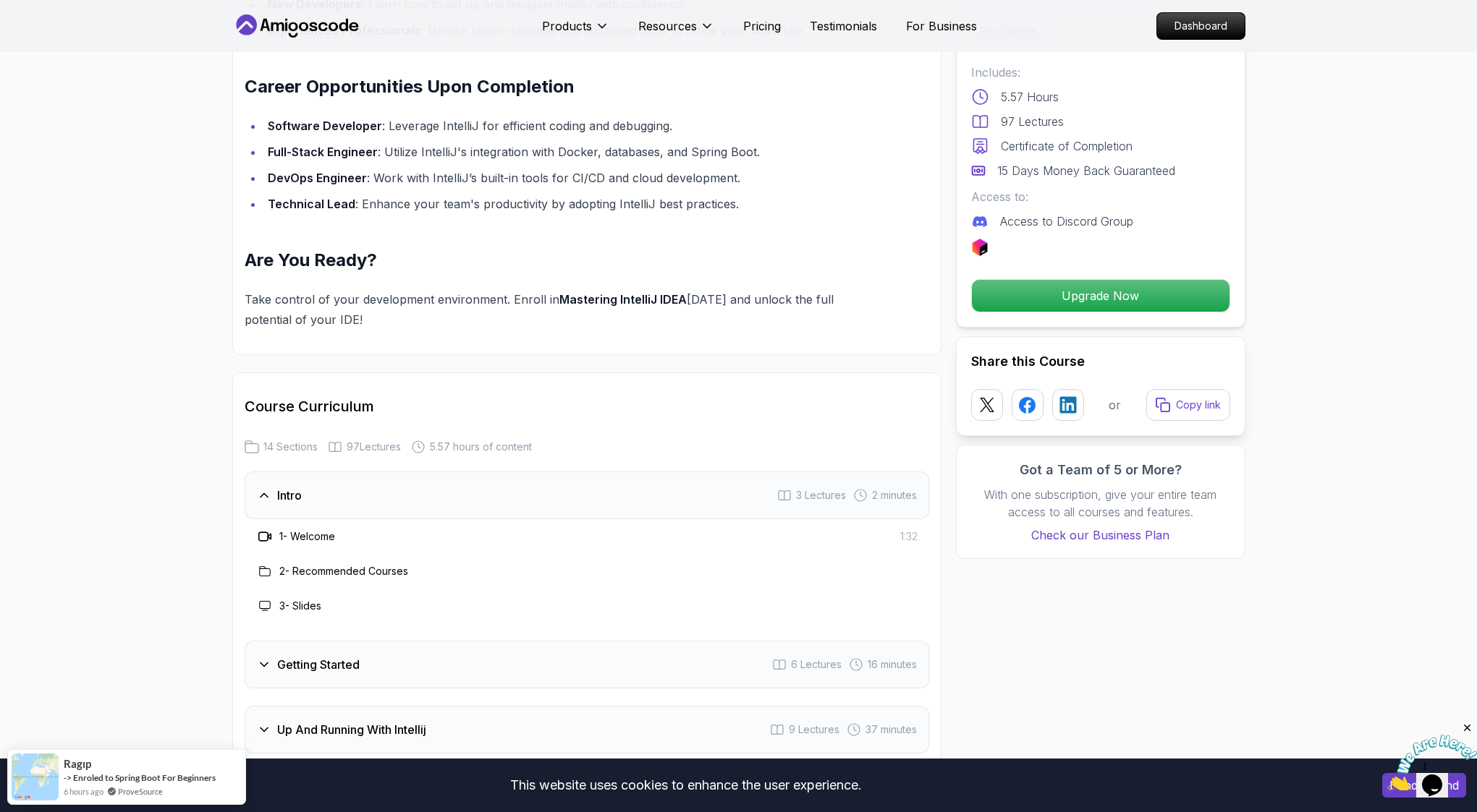
scroll to position [1899, 0]
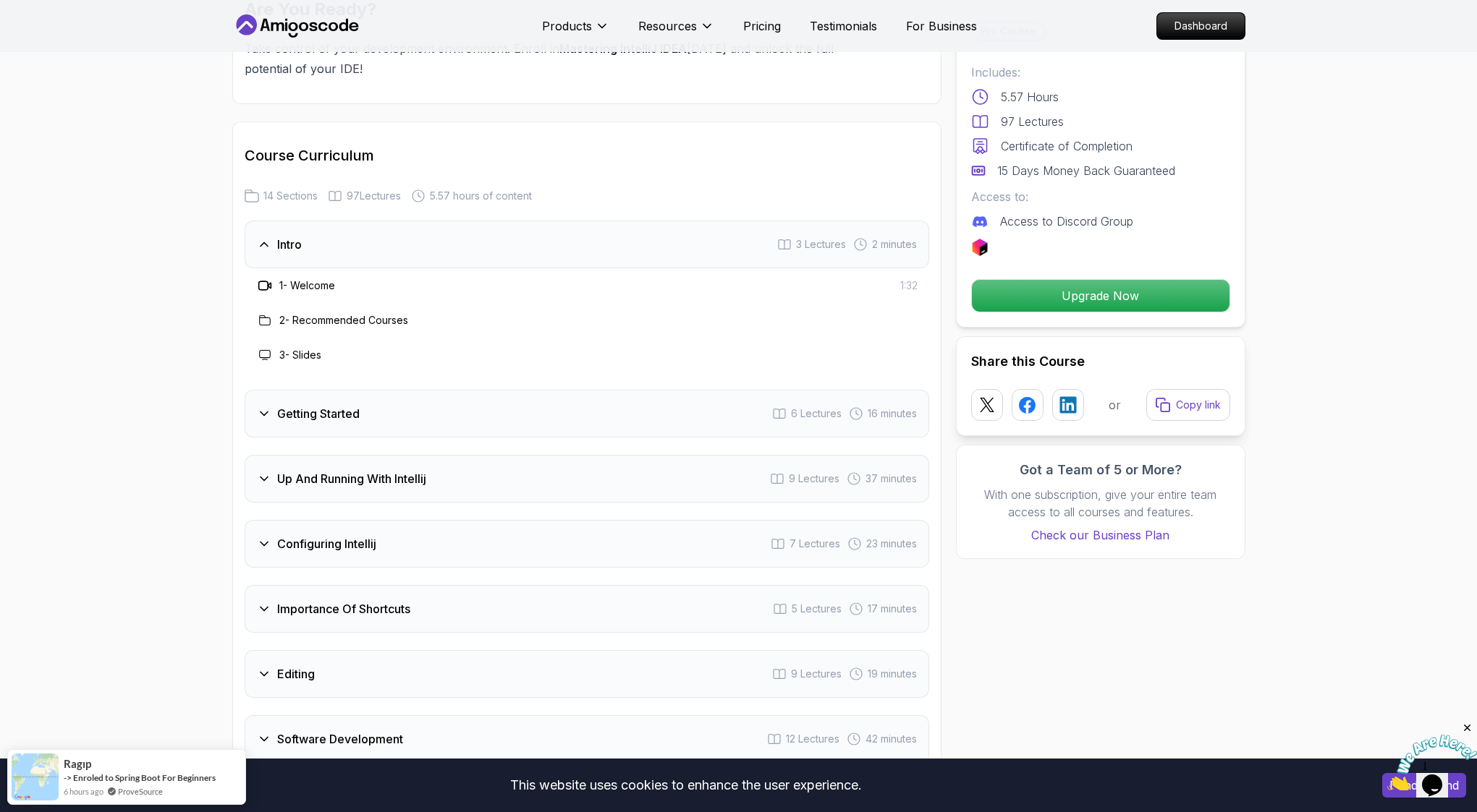
click at [499, 415] on div "Getting Started 6 Lectures 16 minutes" at bounding box center [587, 414] width 685 height 48
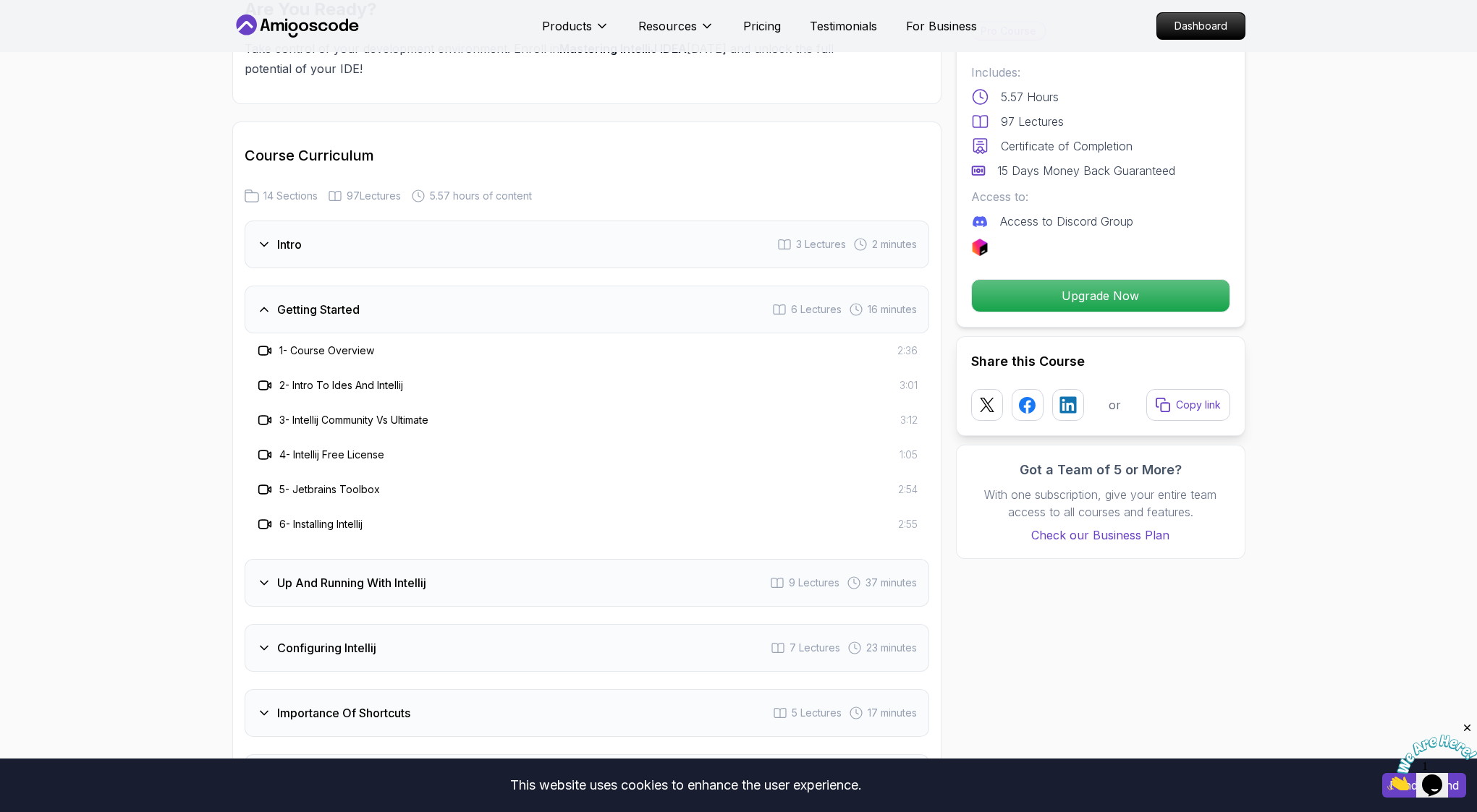
click at [438, 307] on div "Getting Started 6 Lectures 16 minutes" at bounding box center [587, 310] width 685 height 48
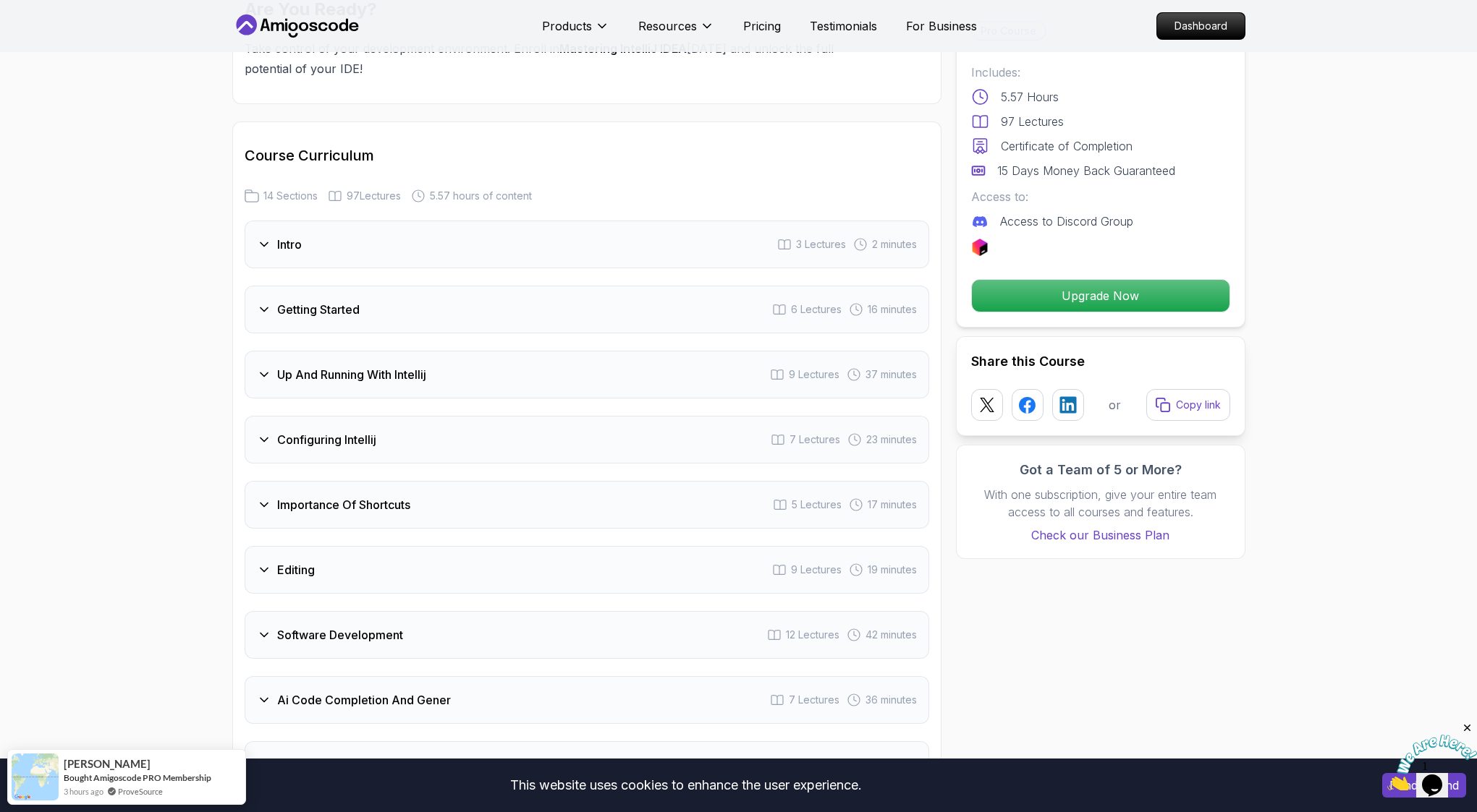
click at [441, 351] on div "Up And Running With Intellij 9 Lectures 37 minutes" at bounding box center [587, 375] width 685 height 48
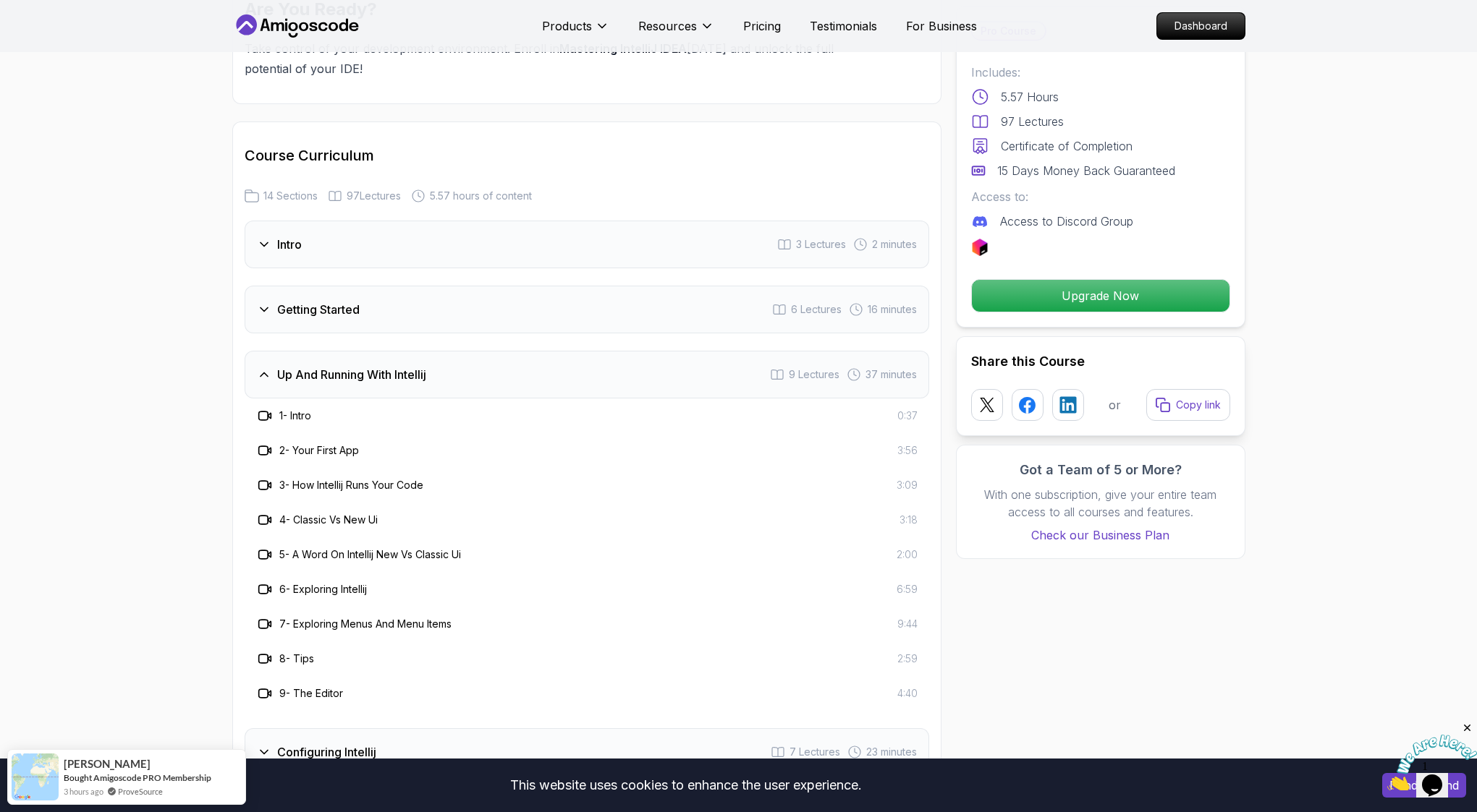
click at [441, 351] on div "Up And Running With Intellij 9 Lectures 37 minutes" at bounding box center [587, 375] width 685 height 48
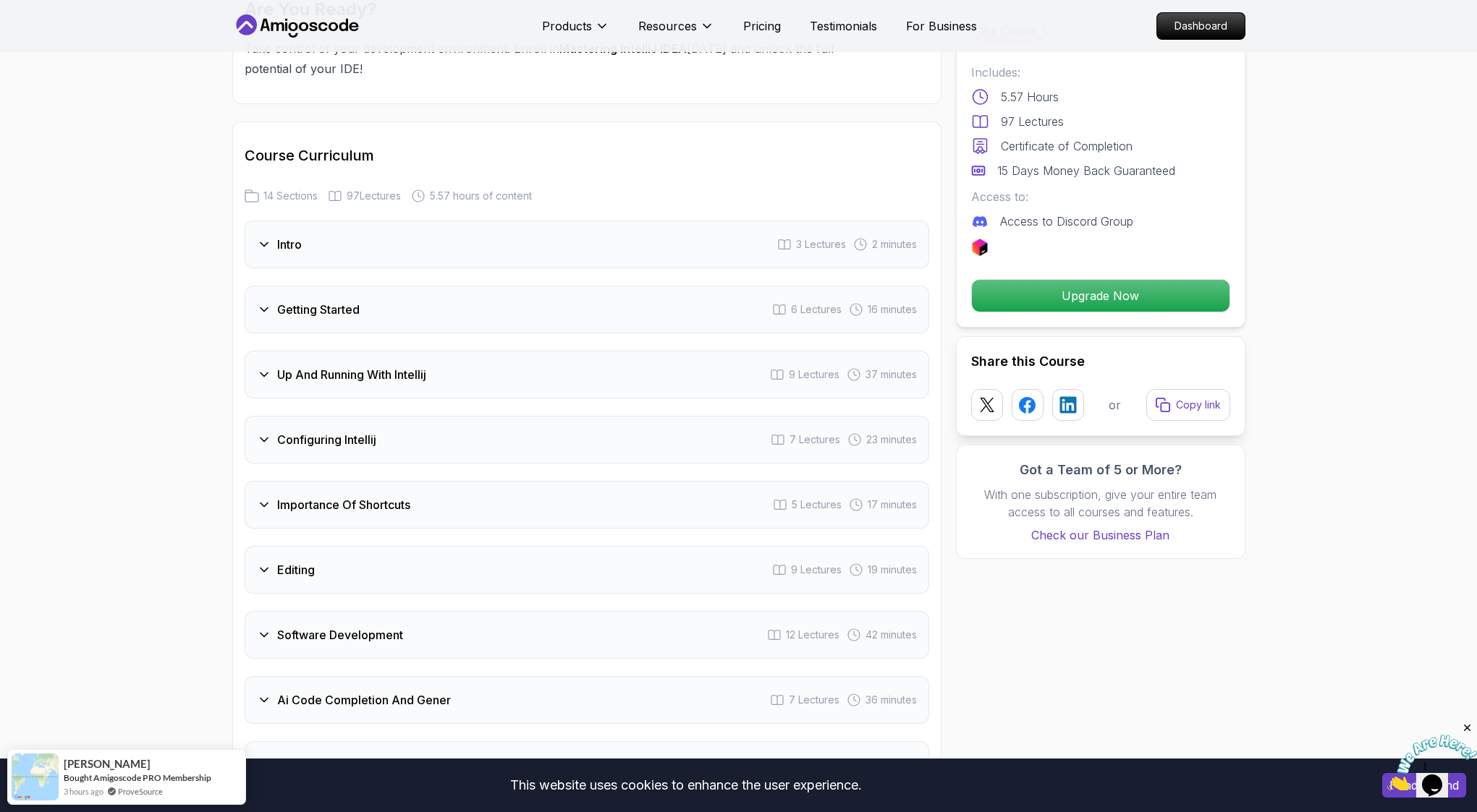
click at [436, 416] on div "Configuring Intellij 7 Lectures 23 minutes" at bounding box center [587, 440] width 685 height 48
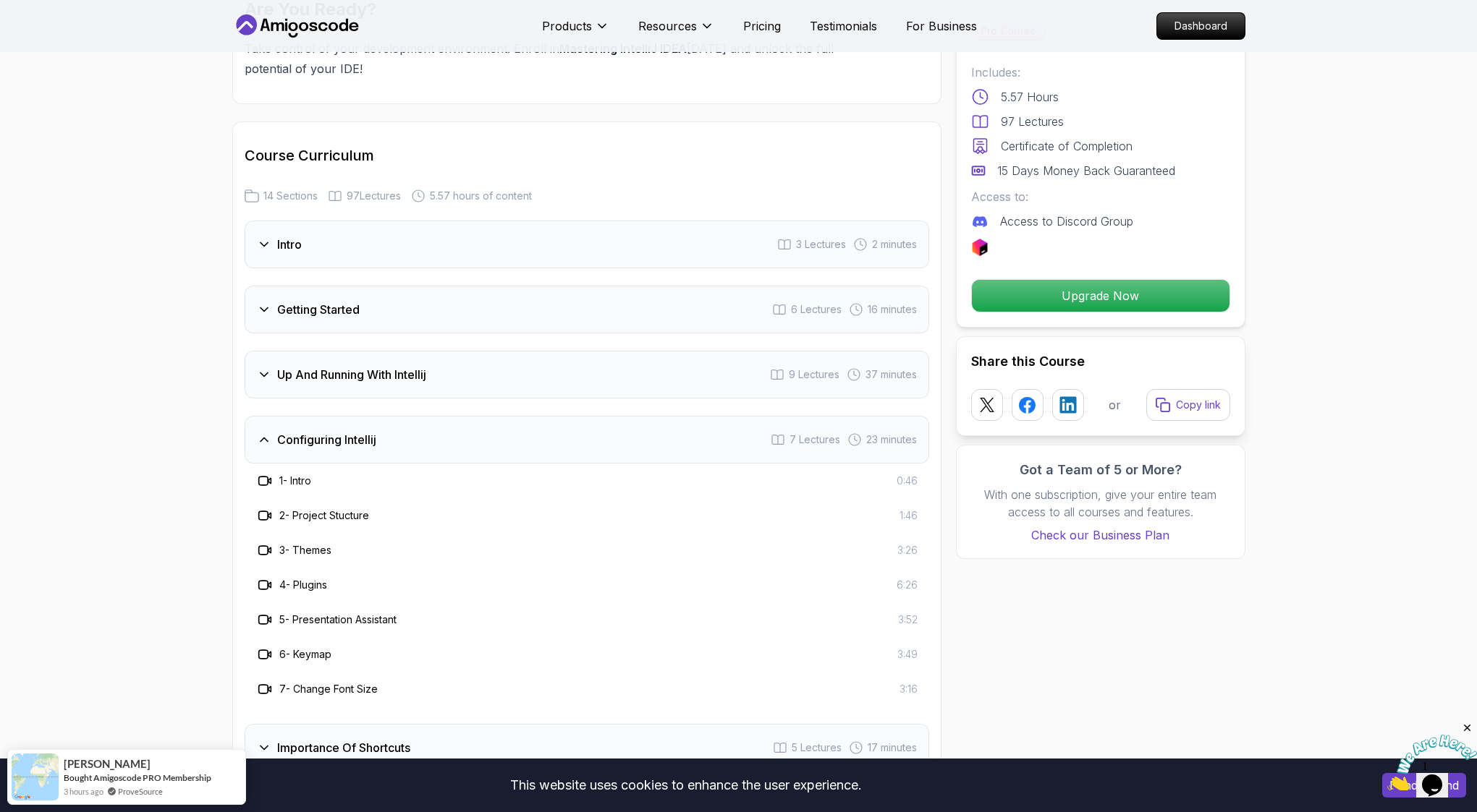
click at [436, 416] on div "Configuring Intellij 7 Lectures 23 minutes" at bounding box center [587, 440] width 685 height 48
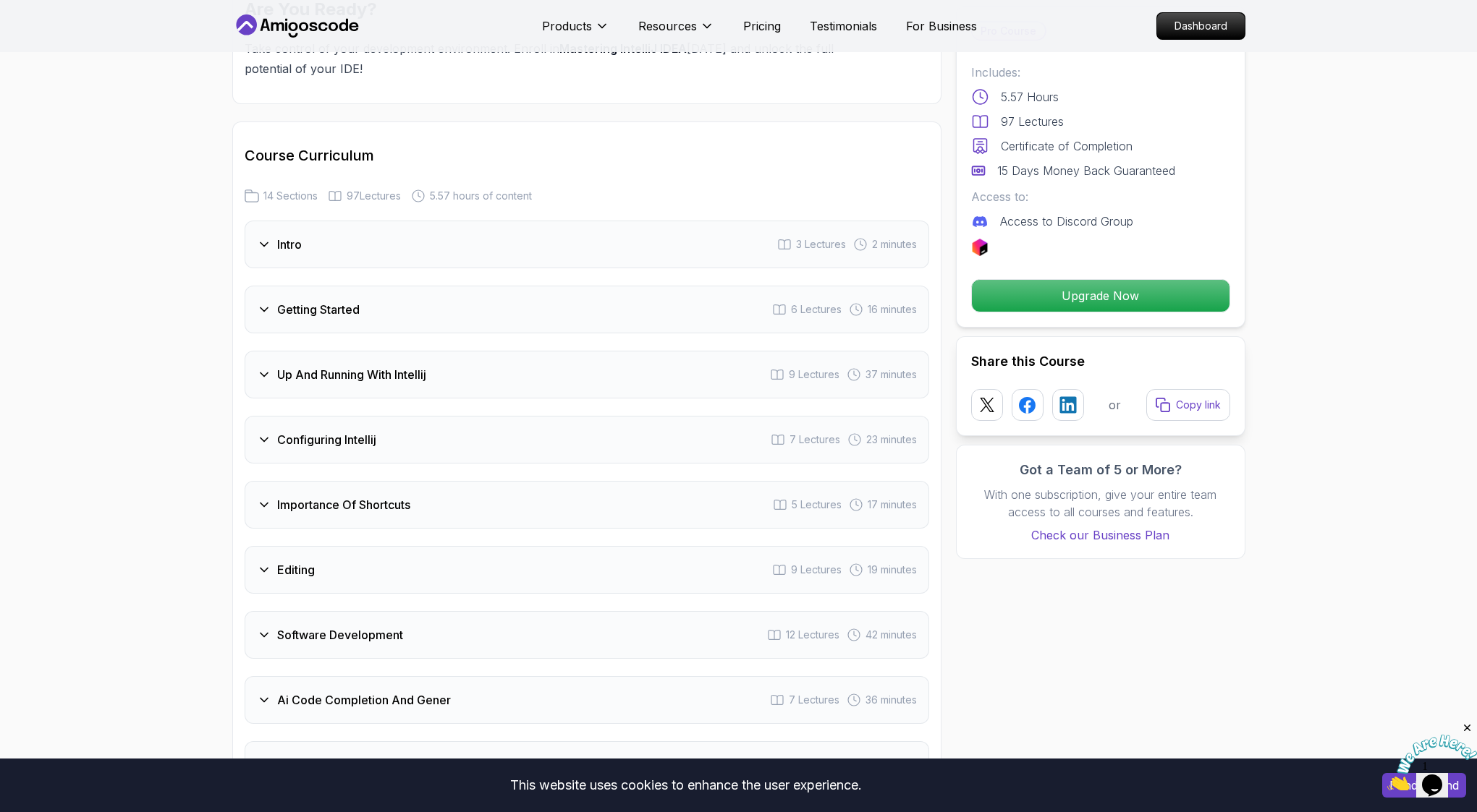
click at [435, 481] on div "Importance Of Shortcuts 5 Lectures 17 minutes" at bounding box center [587, 505] width 685 height 48
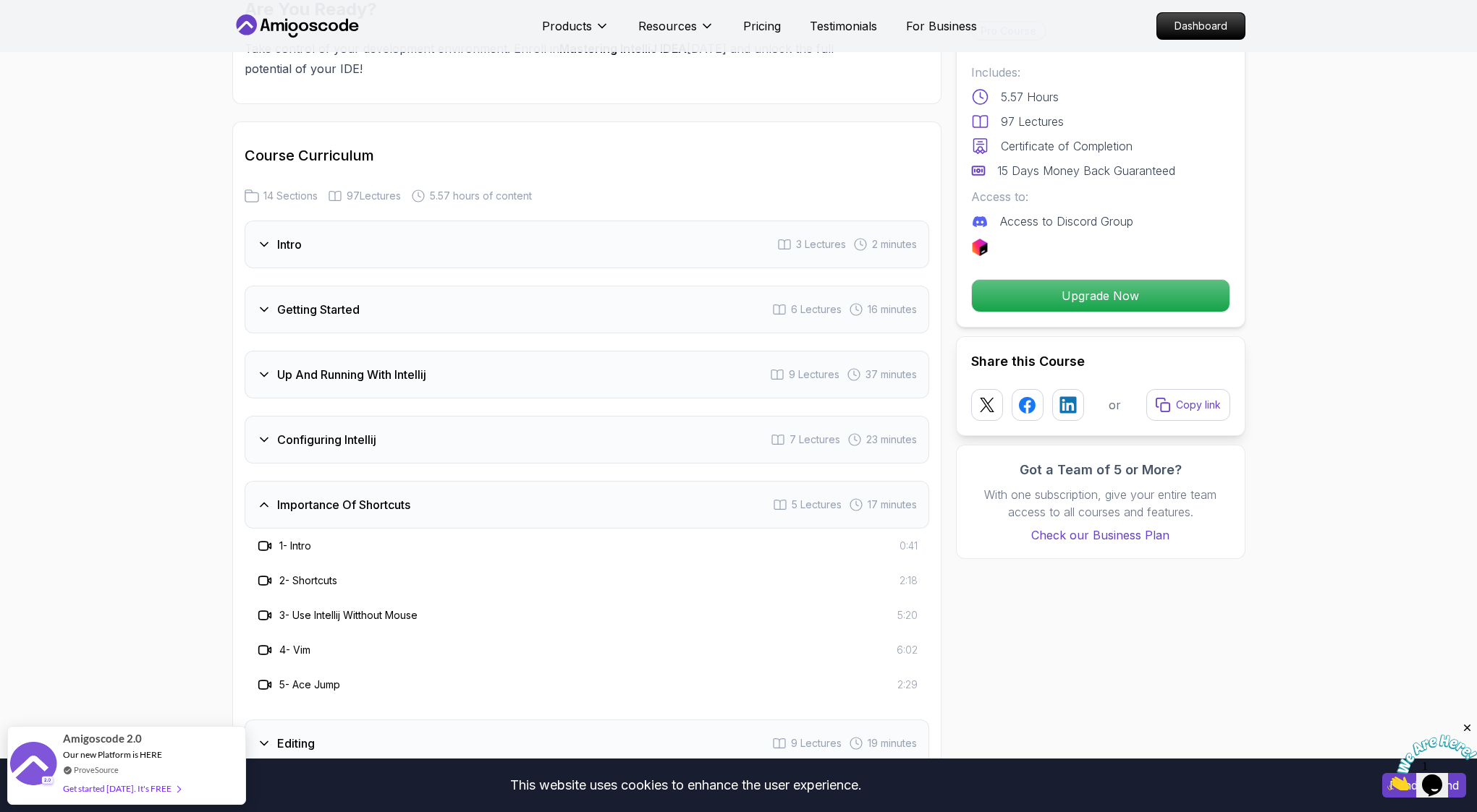
click at [435, 481] on div "Importance Of Shortcuts 5 Lectures 17 minutes" at bounding box center [587, 505] width 685 height 48
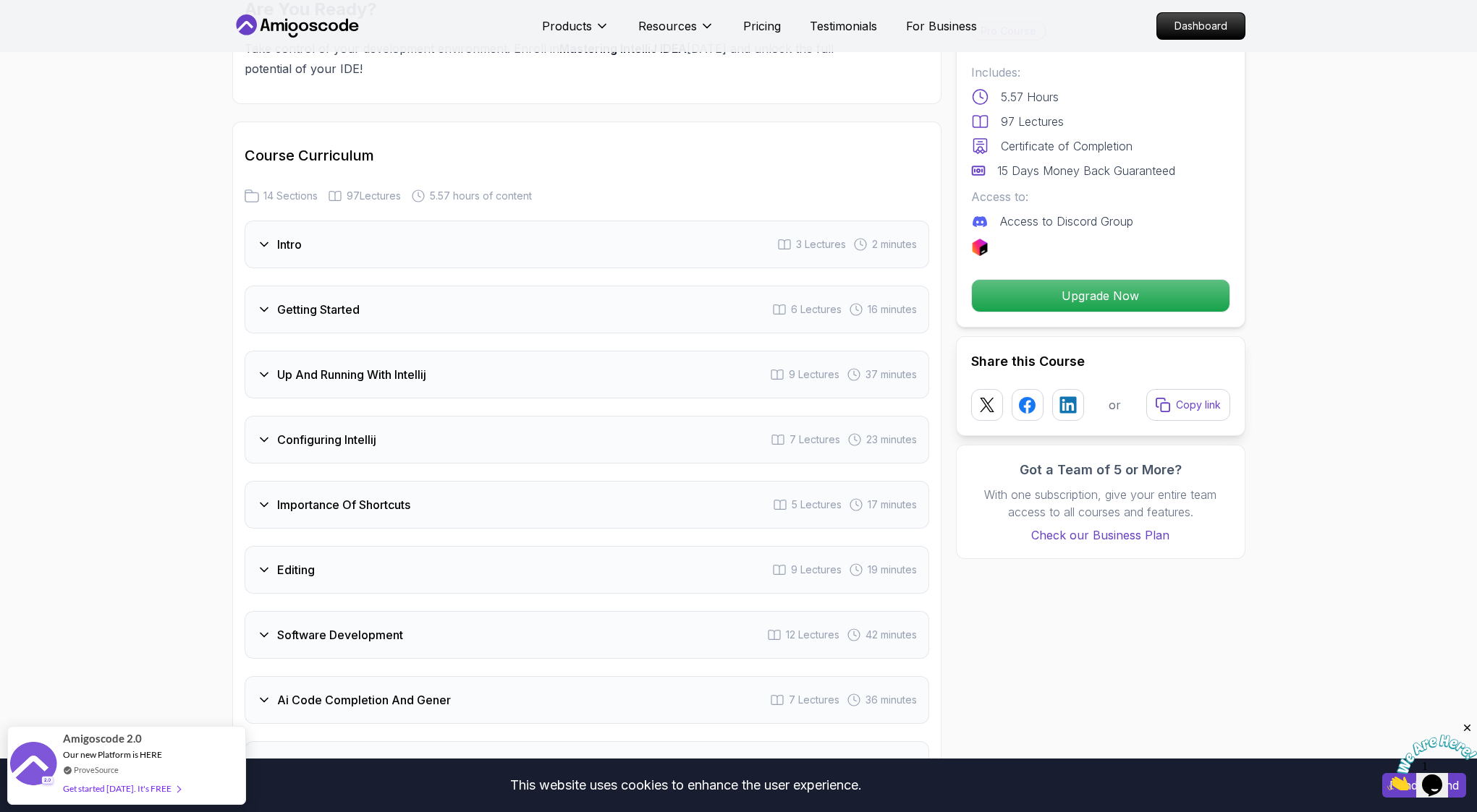
click at [448, 546] on div "Editing 9 Lectures 19 minutes" at bounding box center [587, 570] width 685 height 48
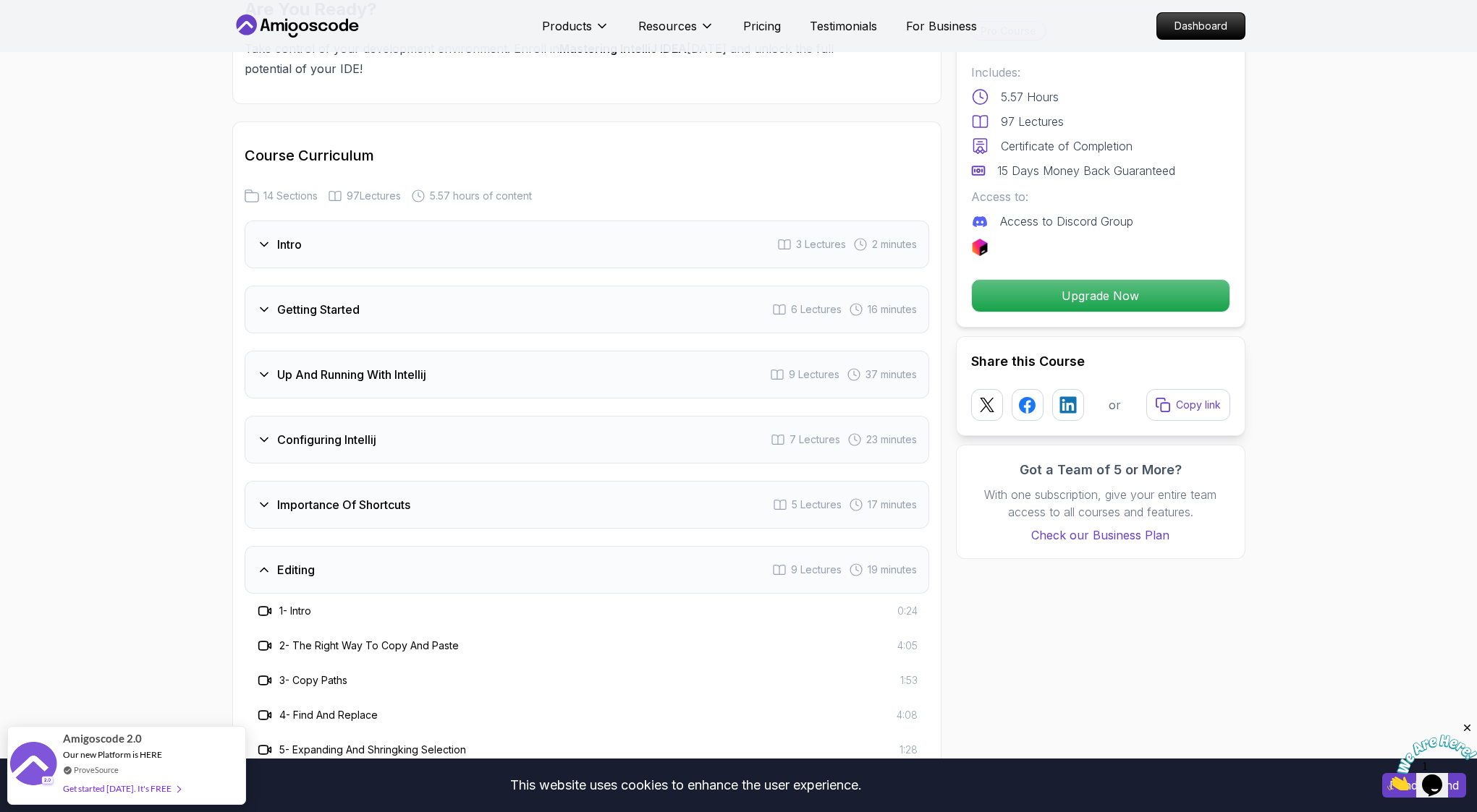
click at [448, 546] on div "Editing 9 Lectures 19 minutes" at bounding box center [587, 570] width 685 height 48
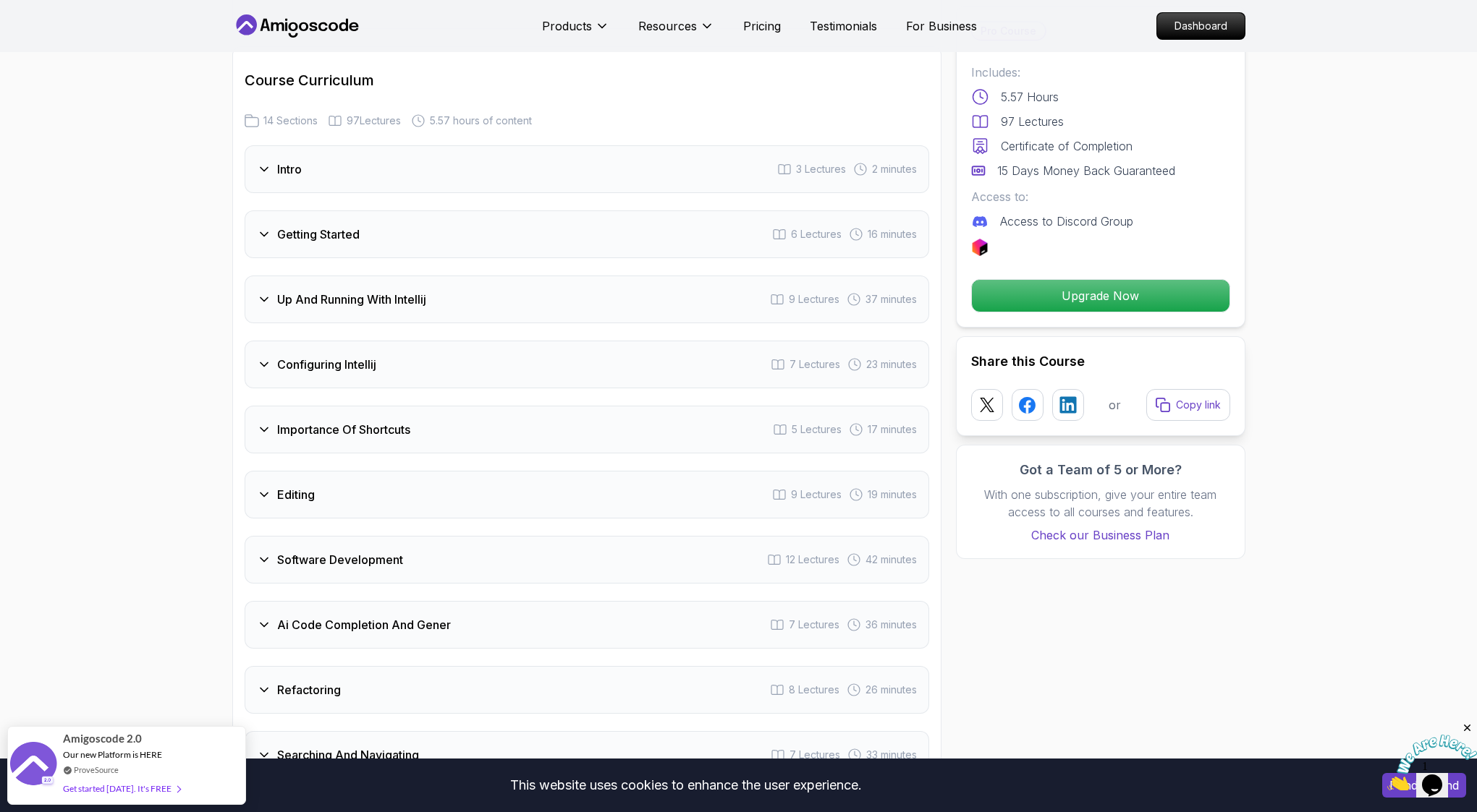
scroll to position [2005, 0]
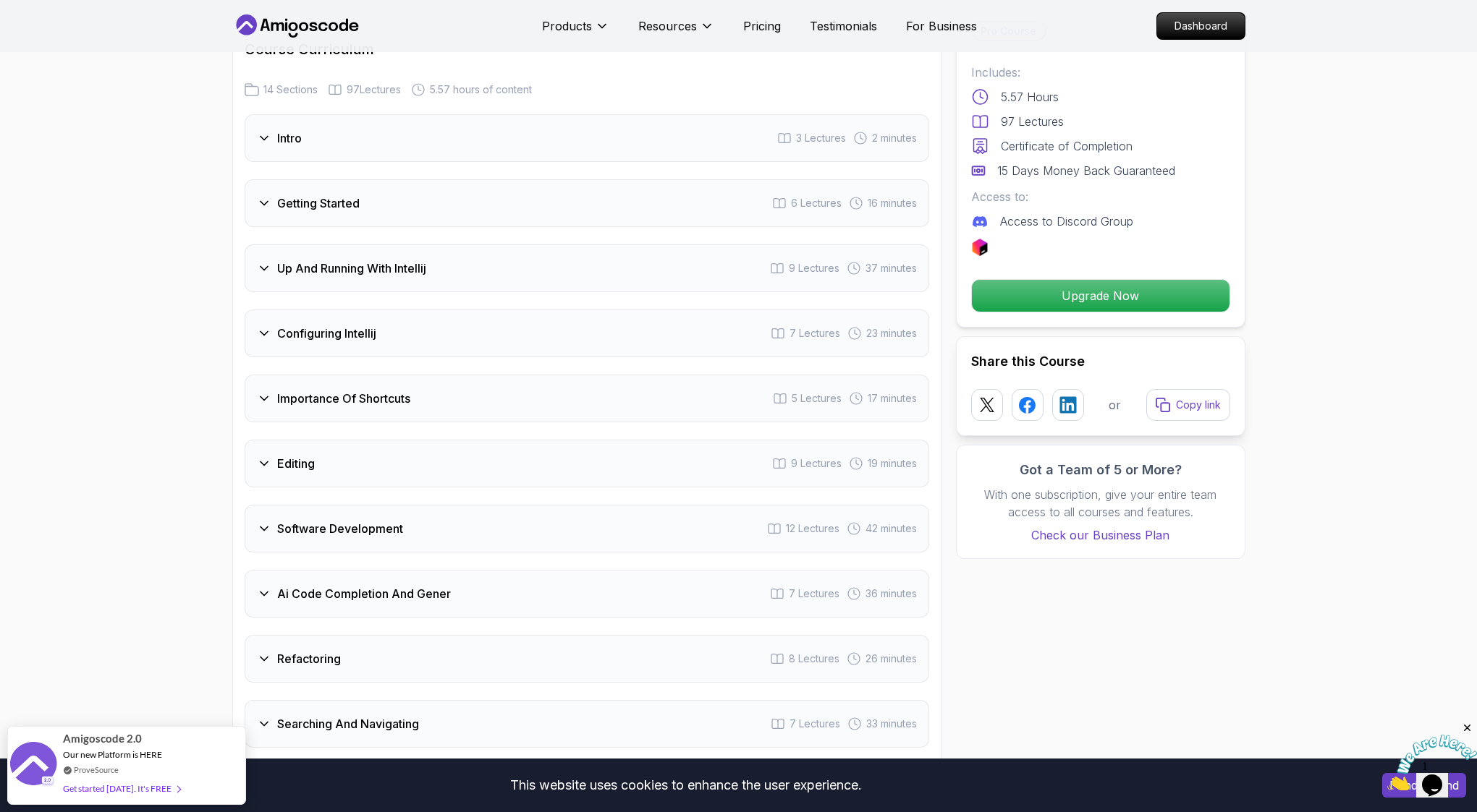
click at [439, 516] on div "Software Development 12 Lectures 42 minutes" at bounding box center [587, 529] width 685 height 48
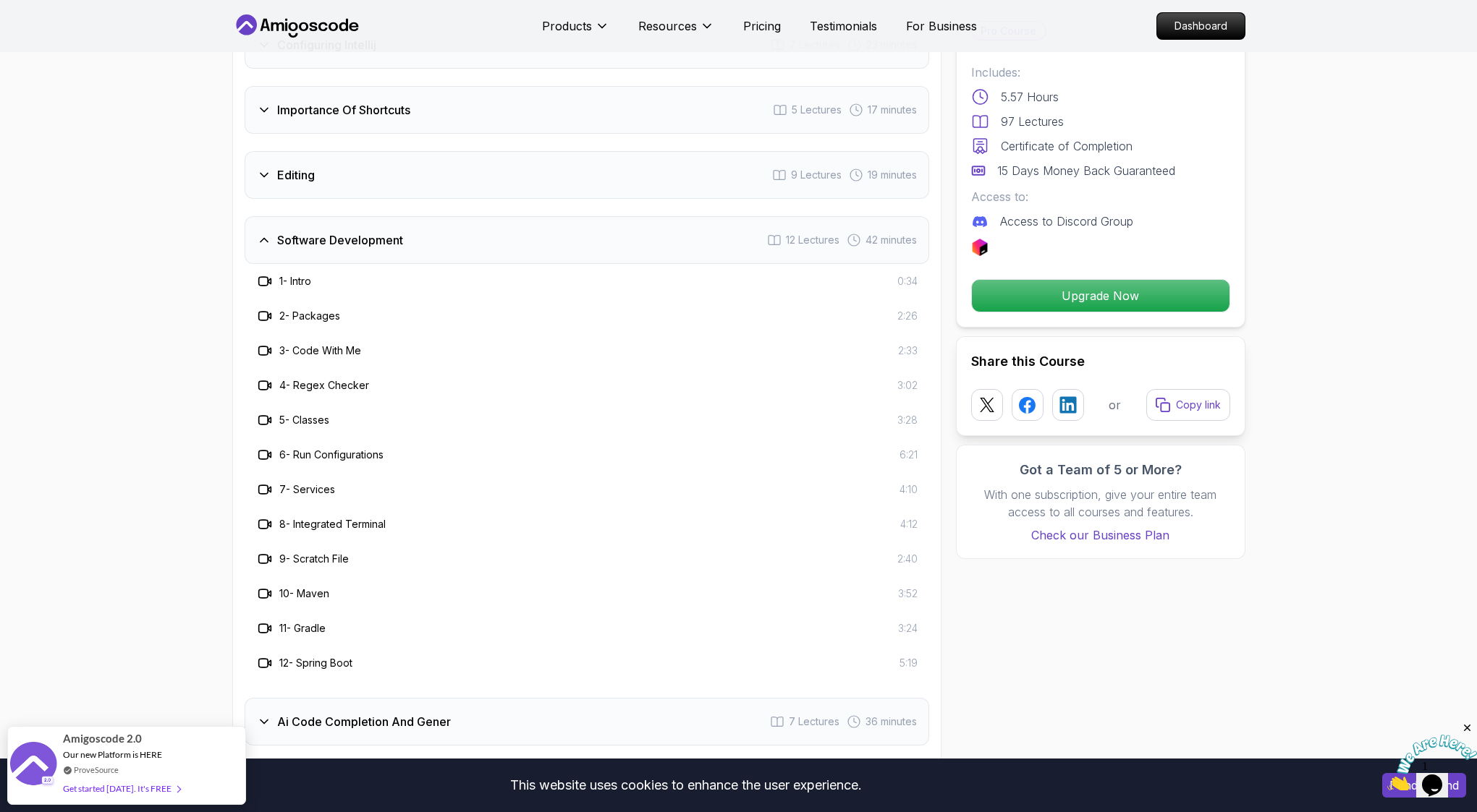
scroll to position [2307, 0]
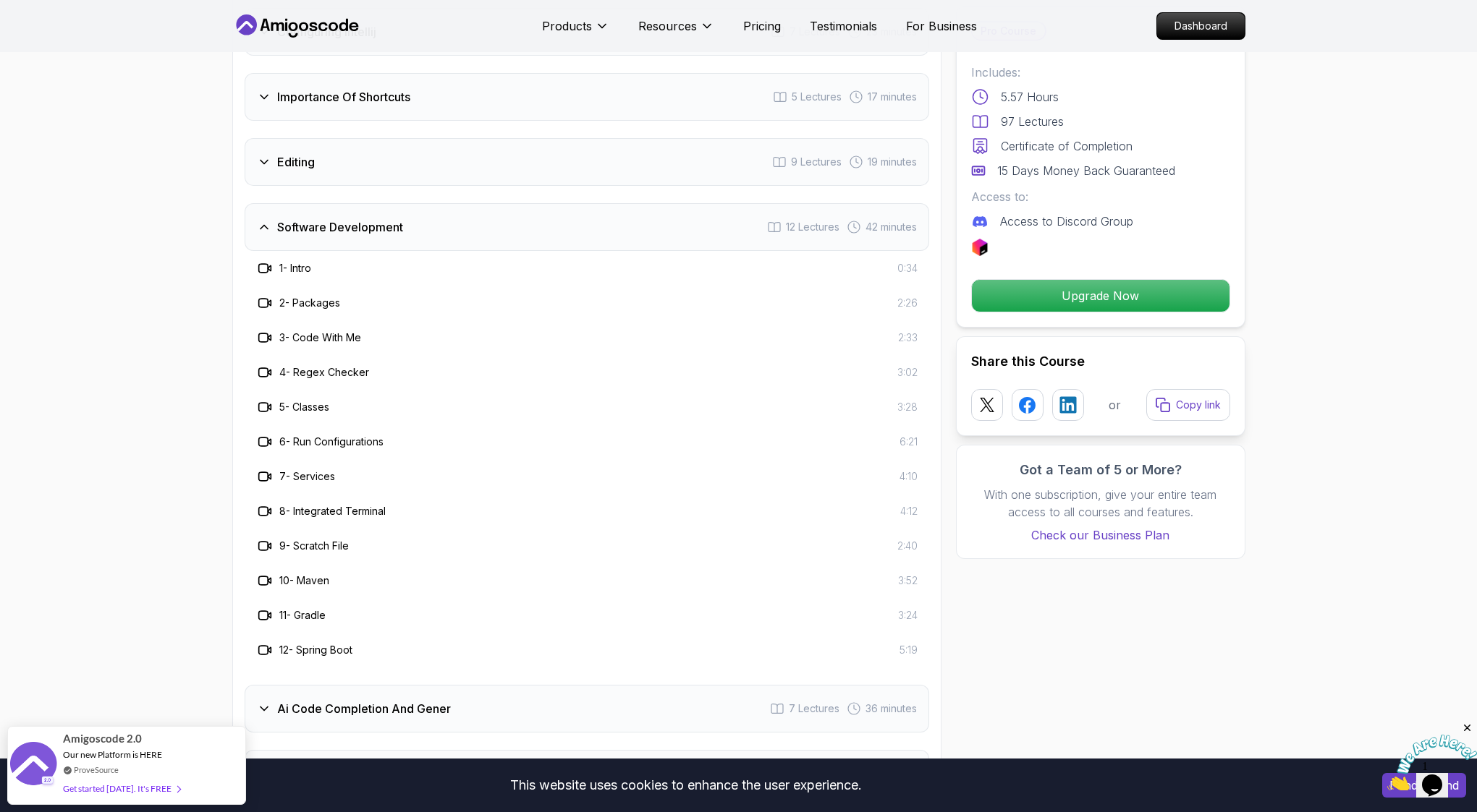
click at [437, 203] on div "Software Development 12 Lectures 42 minutes" at bounding box center [587, 227] width 685 height 48
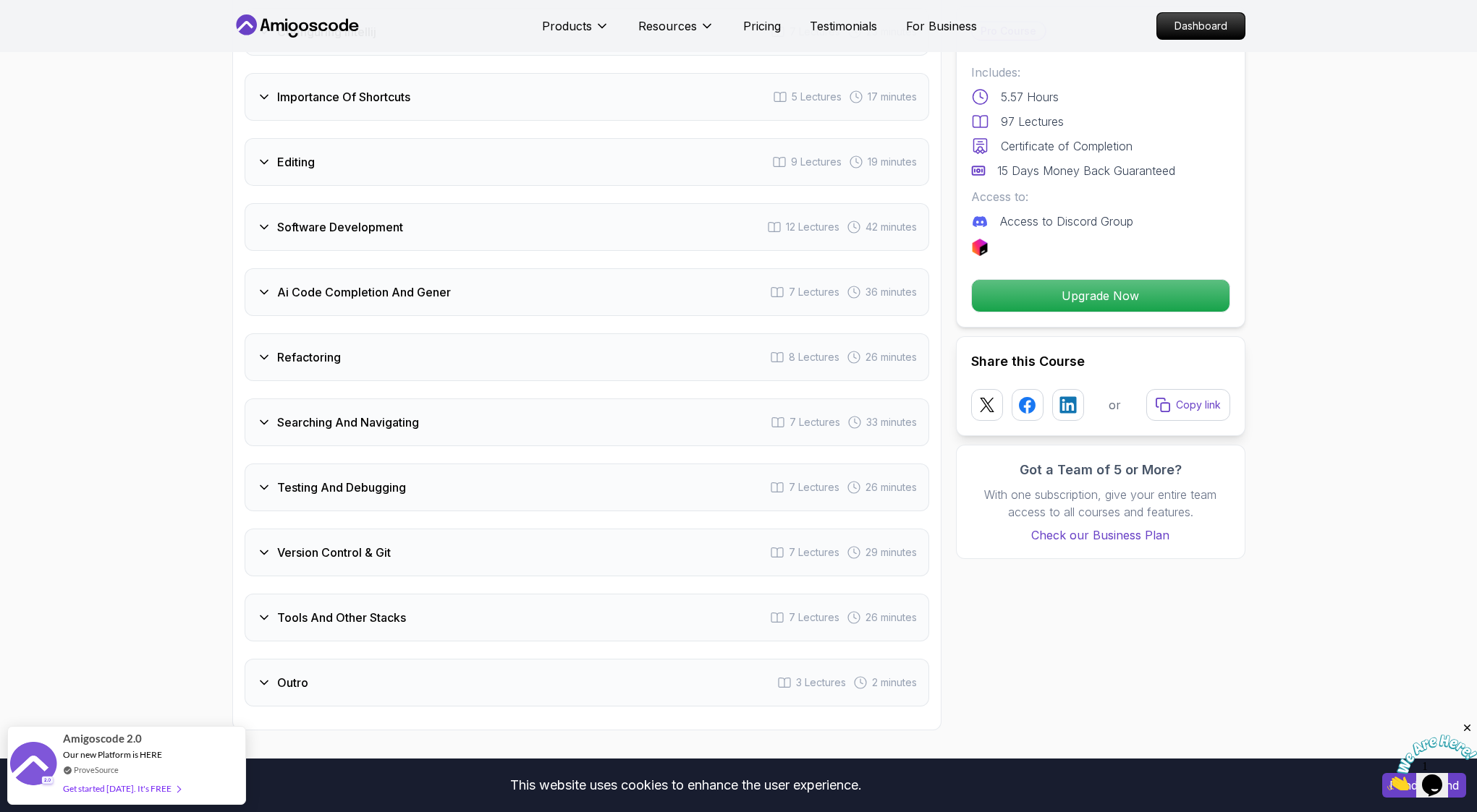
click at [464, 268] on div "Ai Code Completion And Gener 7 Lectures 36 minutes" at bounding box center [587, 292] width 685 height 48
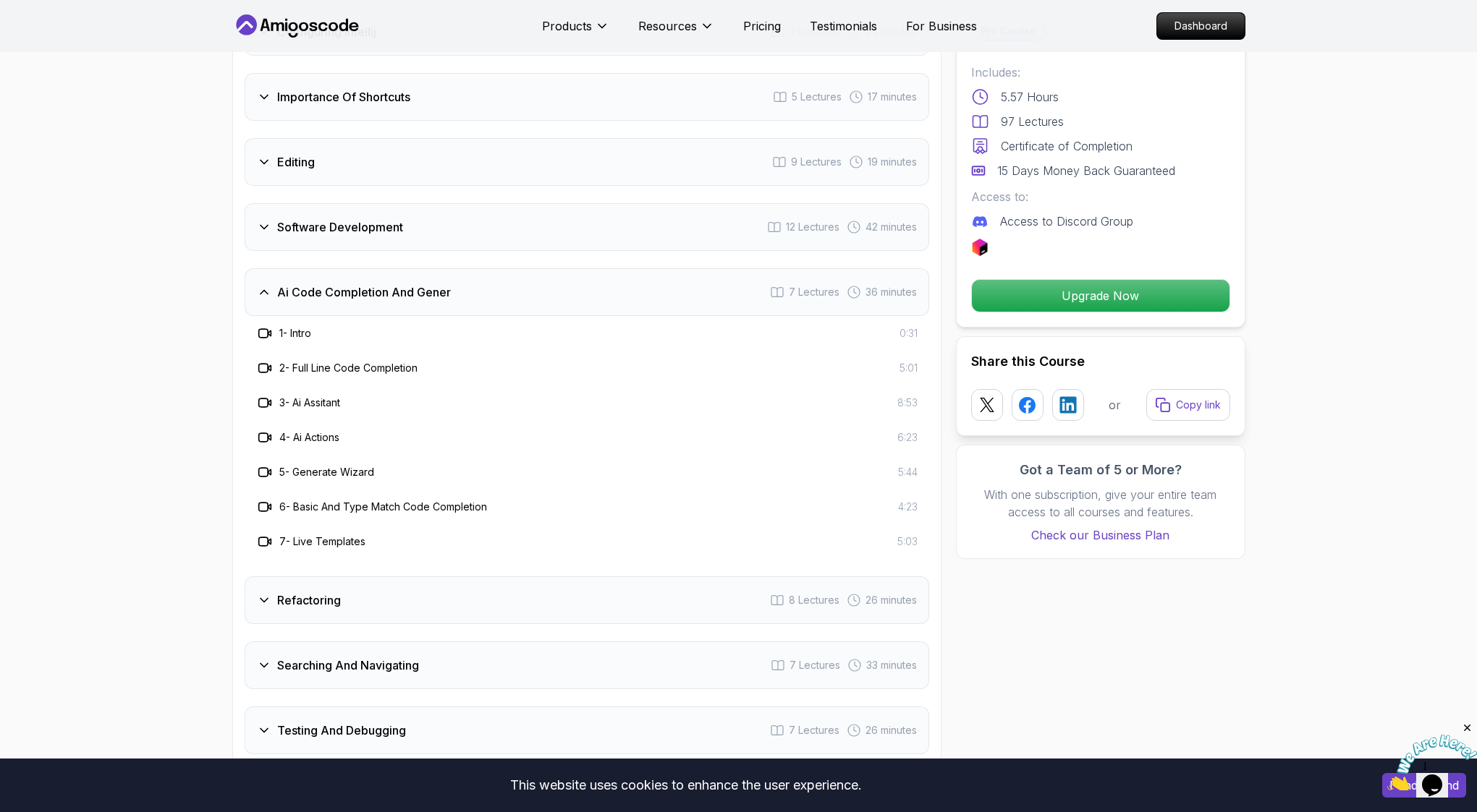
click at [458, 268] on div "Ai Code Completion And Gener 7 Lectures 36 minutes" at bounding box center [587, 292] width 685 height 48
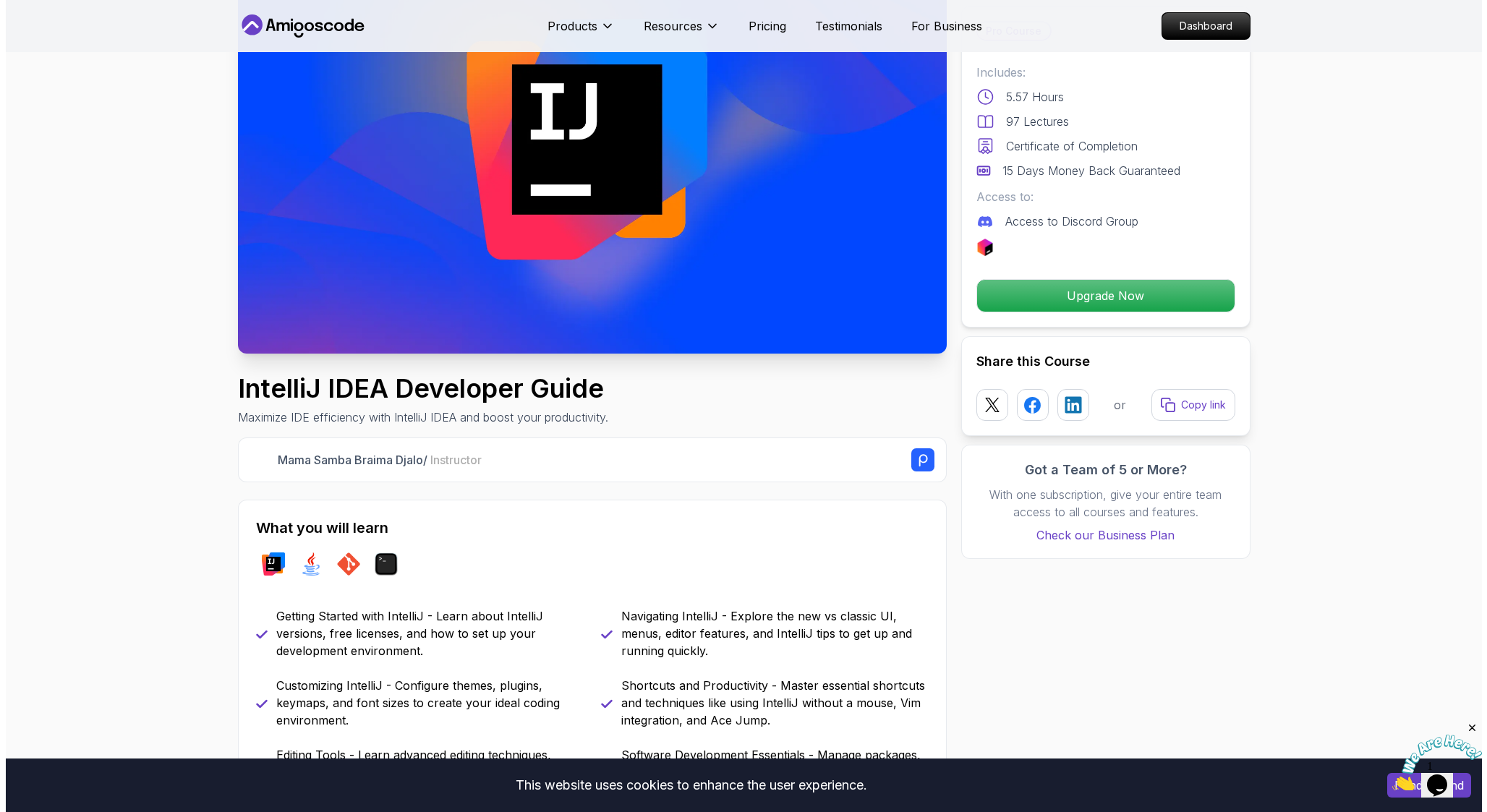
scroll to position [0, 0]
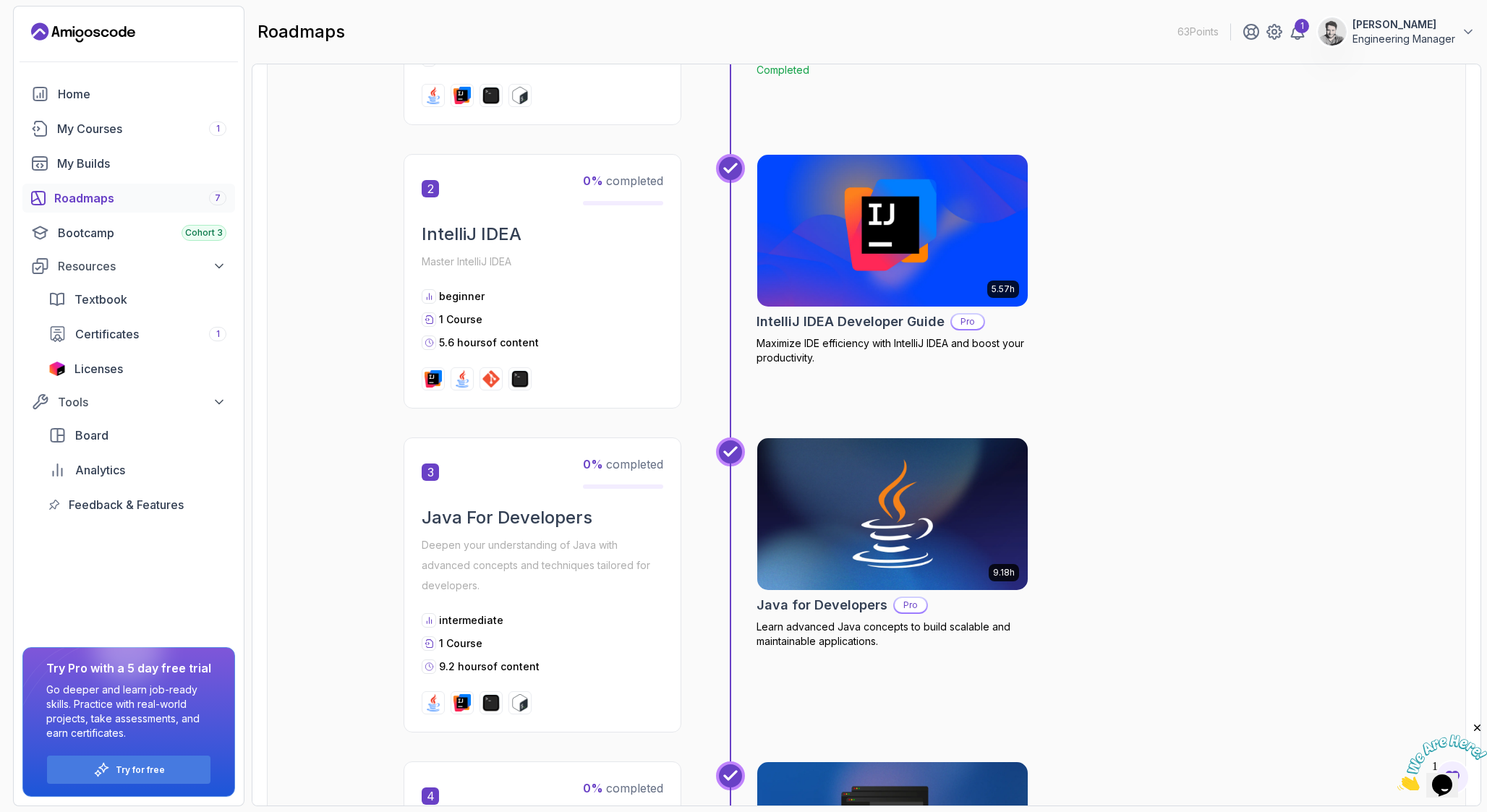
scroll to position [507, 0]
